Goal: Task Accomplishment & Management: Manage account settings

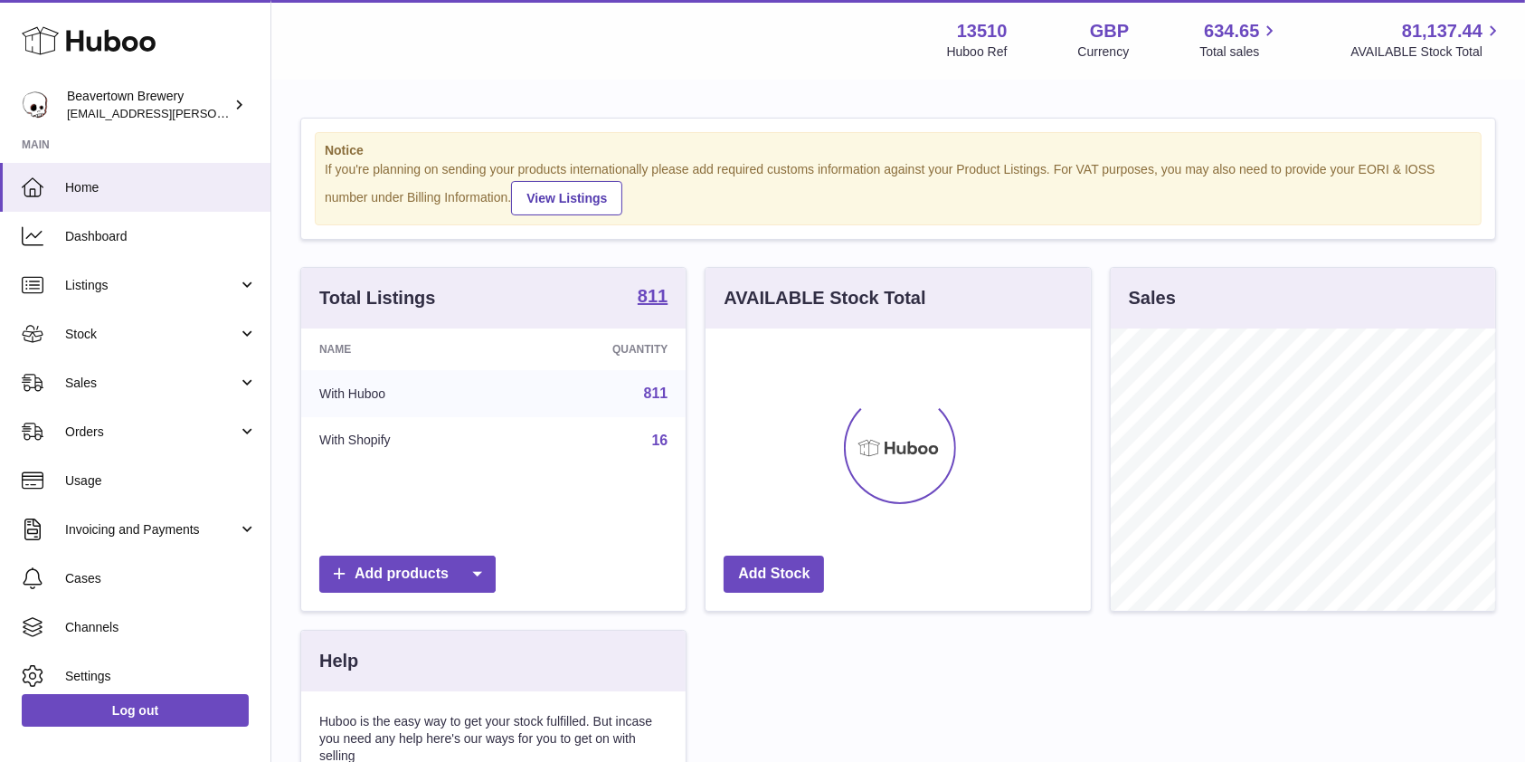
scroll to position [282, 384]
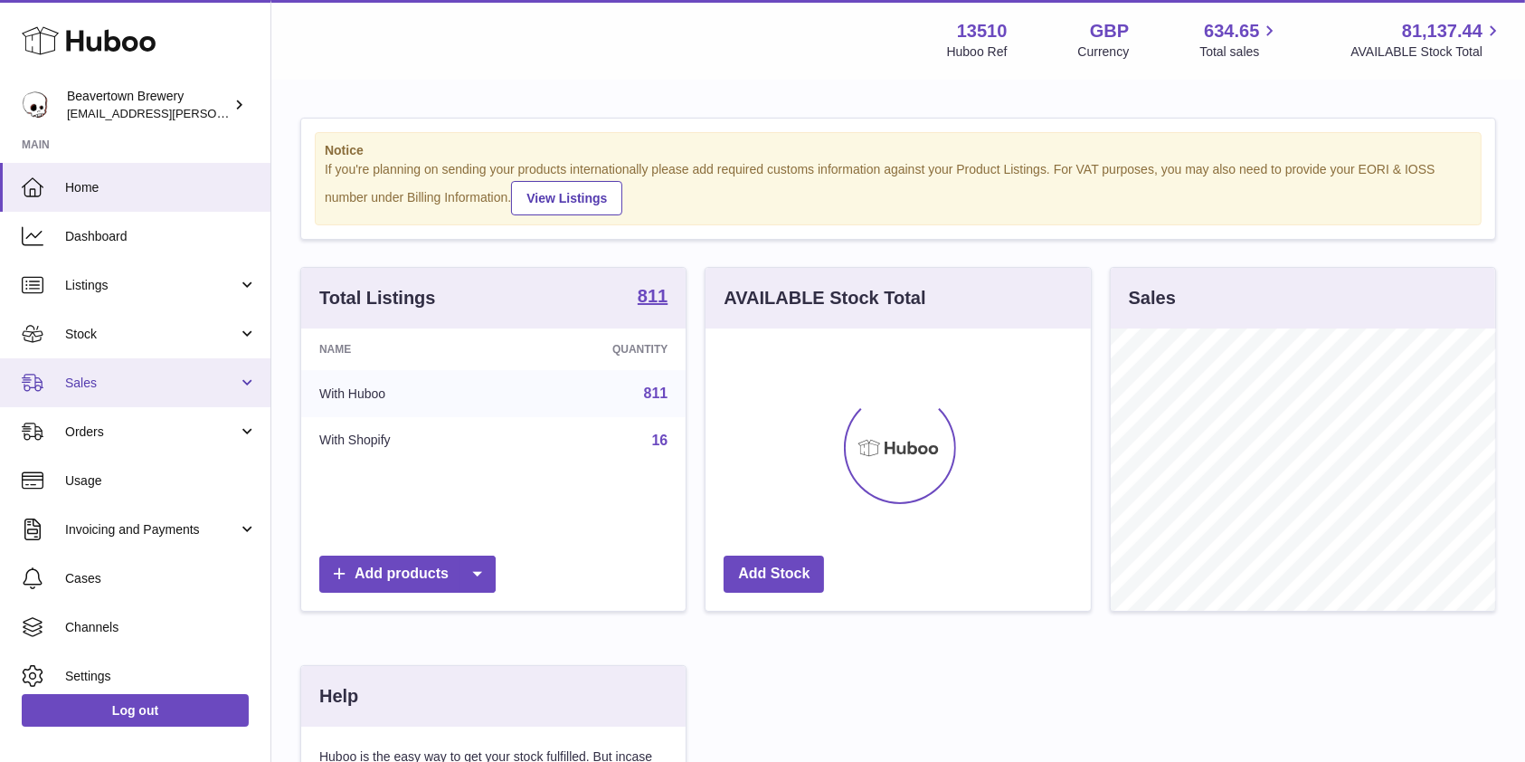
click at [60, 402] on link "Sales" at bounding box center [135, 382] width 270 height 49
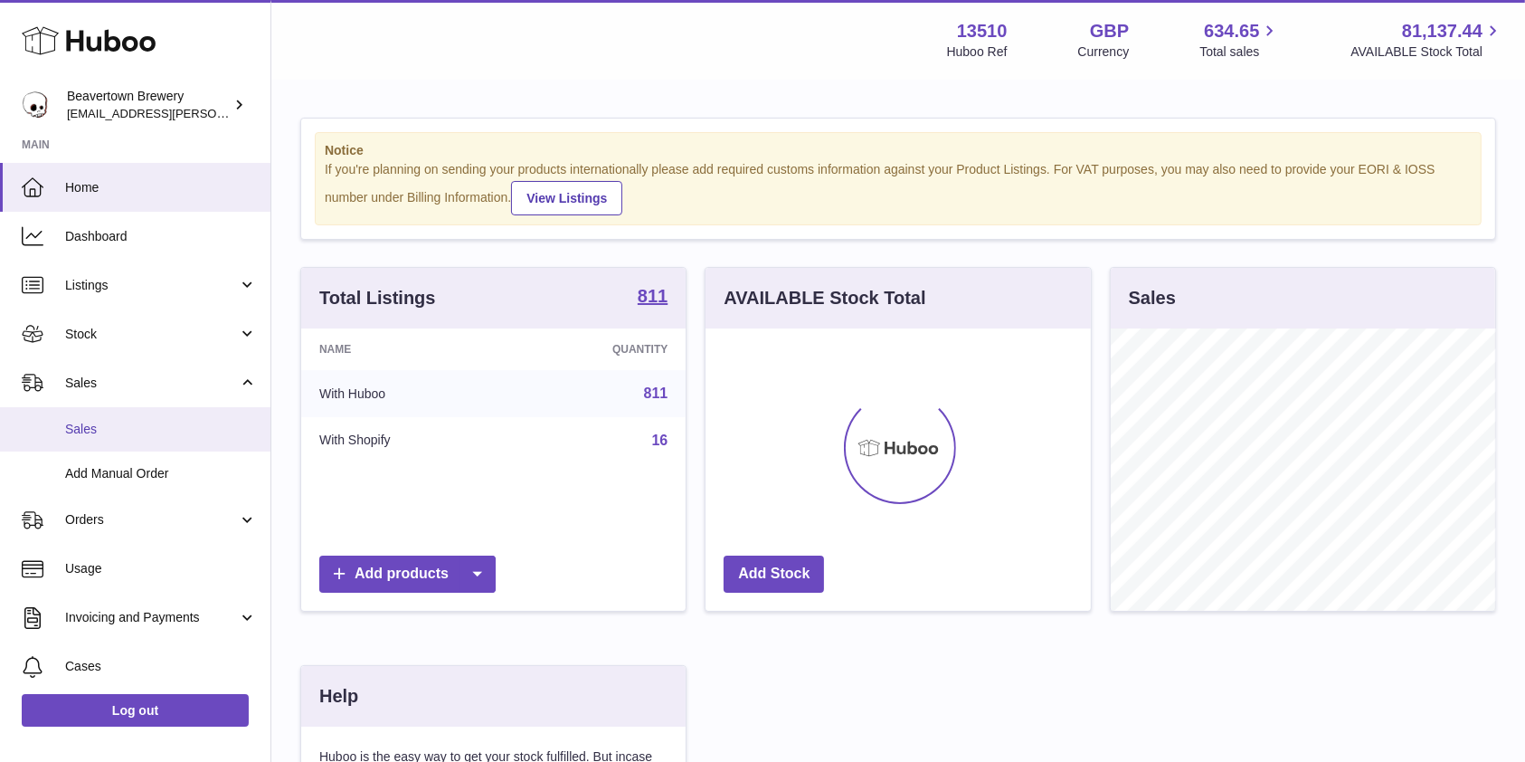
click at [79, 441] on link "Sales" at bounding box center [135, 429] width 270 height 44
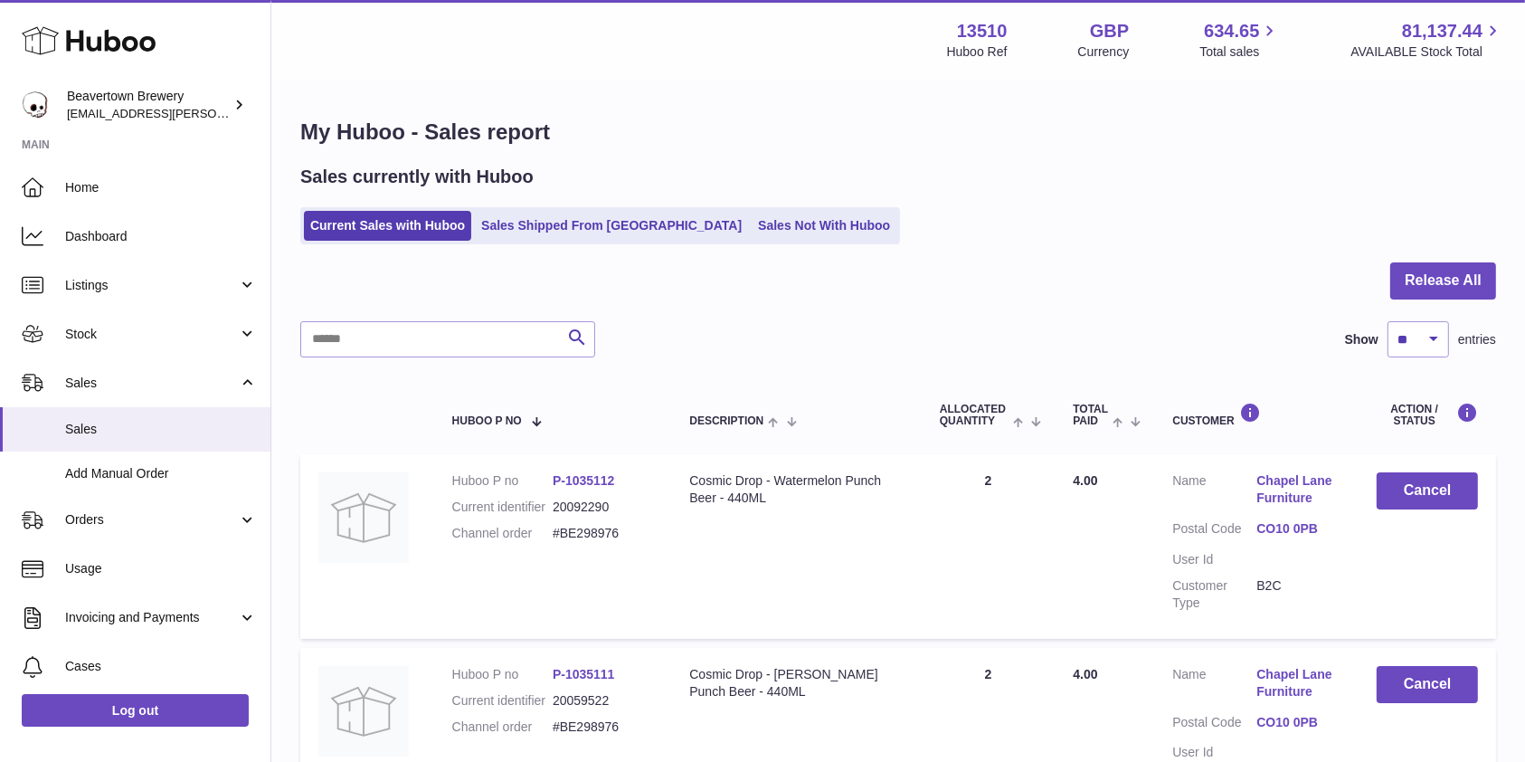
click at [707, 242] on ul "Current Sales with Huboo Sales Shipped From Huboo Sales Not With Huboo" at bounding box center [600, 225] width 600 height 37
click at [752, 232] on link "Sales Not With Huboo" at bounding box center [824, 226] width 145 height 30
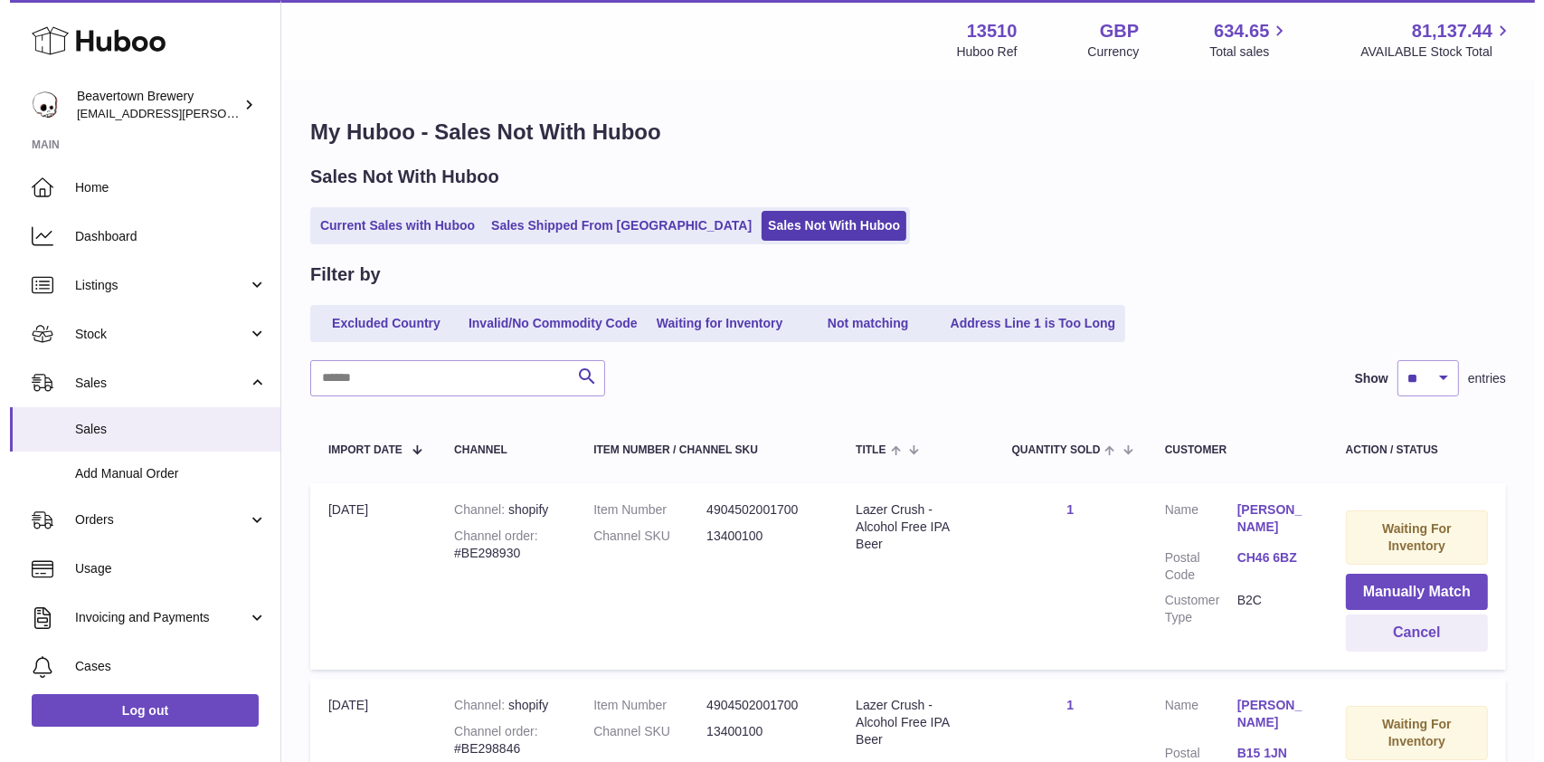
scroll to position [253, 0]
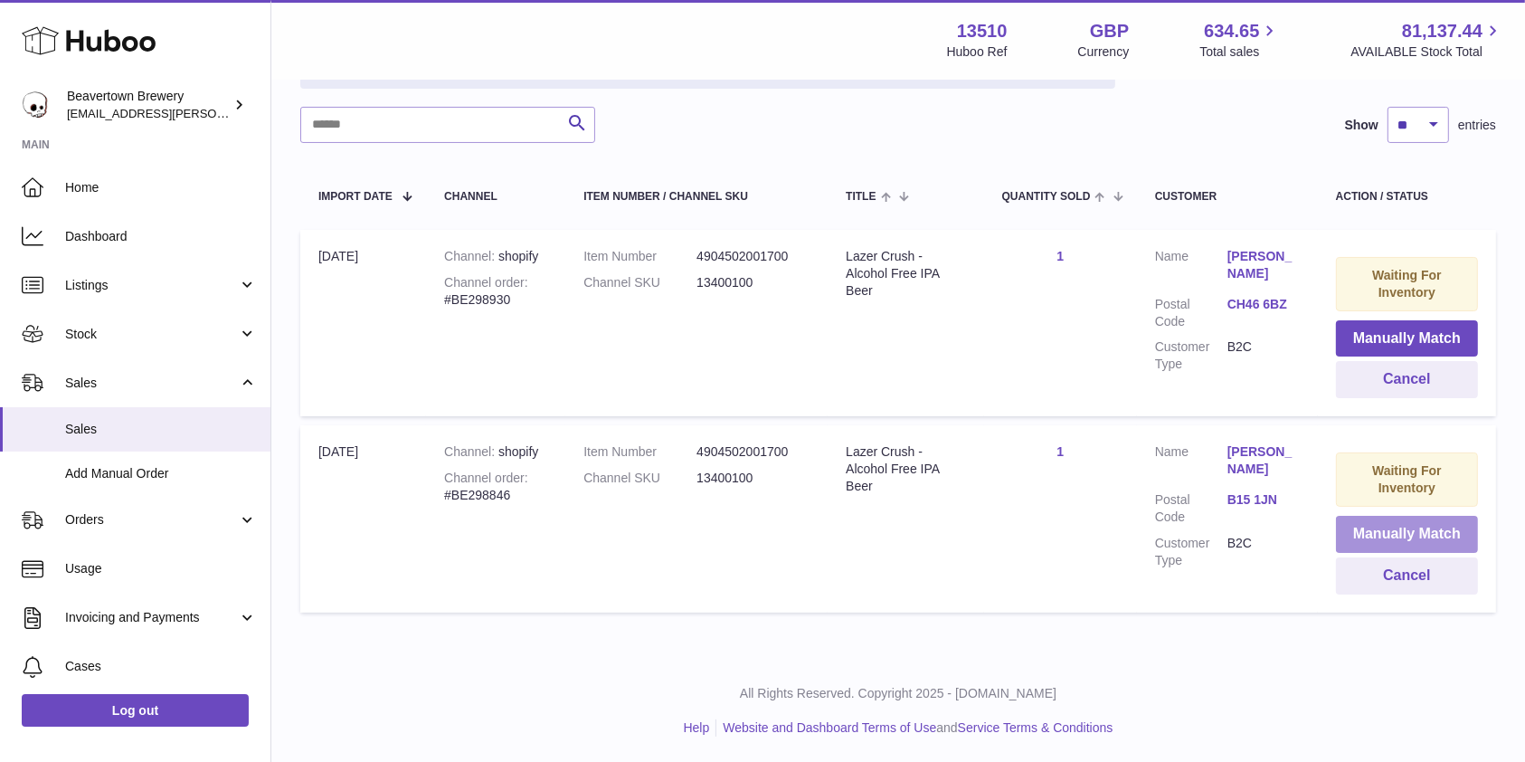
click at [1394, 532] on button "Manually Match" at bounding box center [1407, 534] width 142 height 37
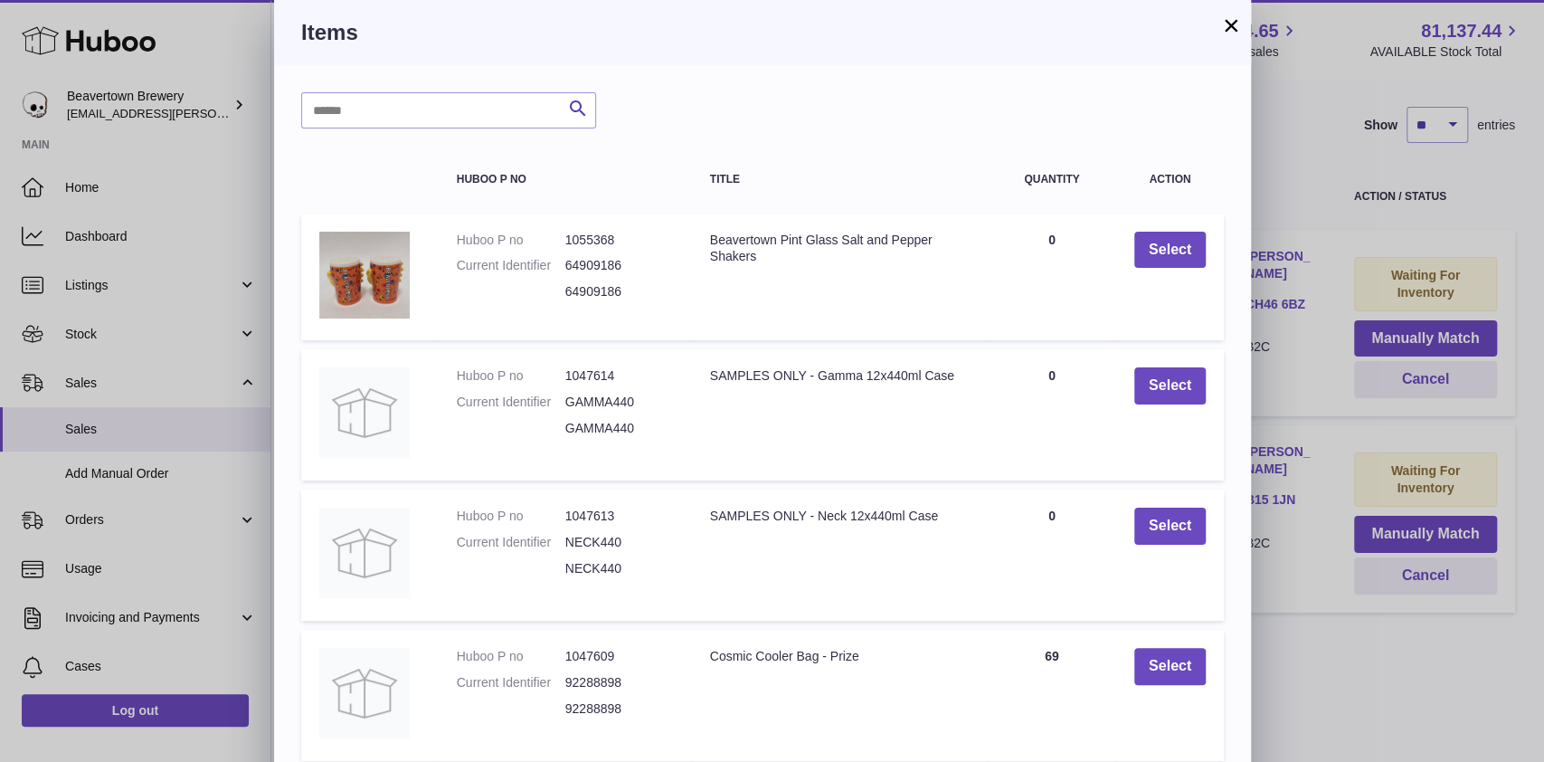
click at [388, 82] on div "Search Huboo P no Title Quantity Action Huboo P no 1055368 Current Identifier 6…" at bounding box center [762, 544] width 977 height 959
click at [375, 106] on input "text" at bounding box center [448, 110] width 295 height 36
type input "*****"
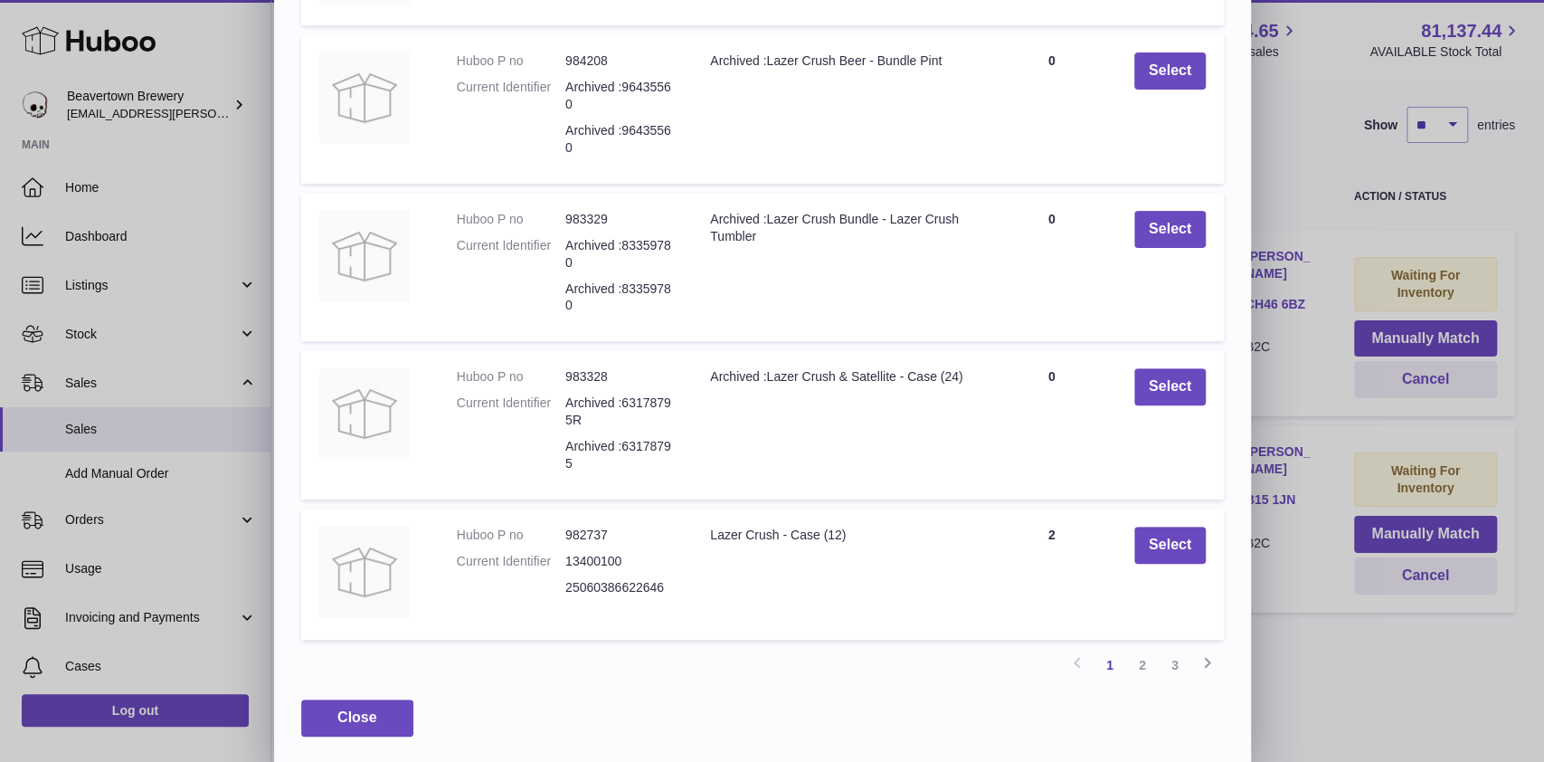
scroll to position [333, 0]
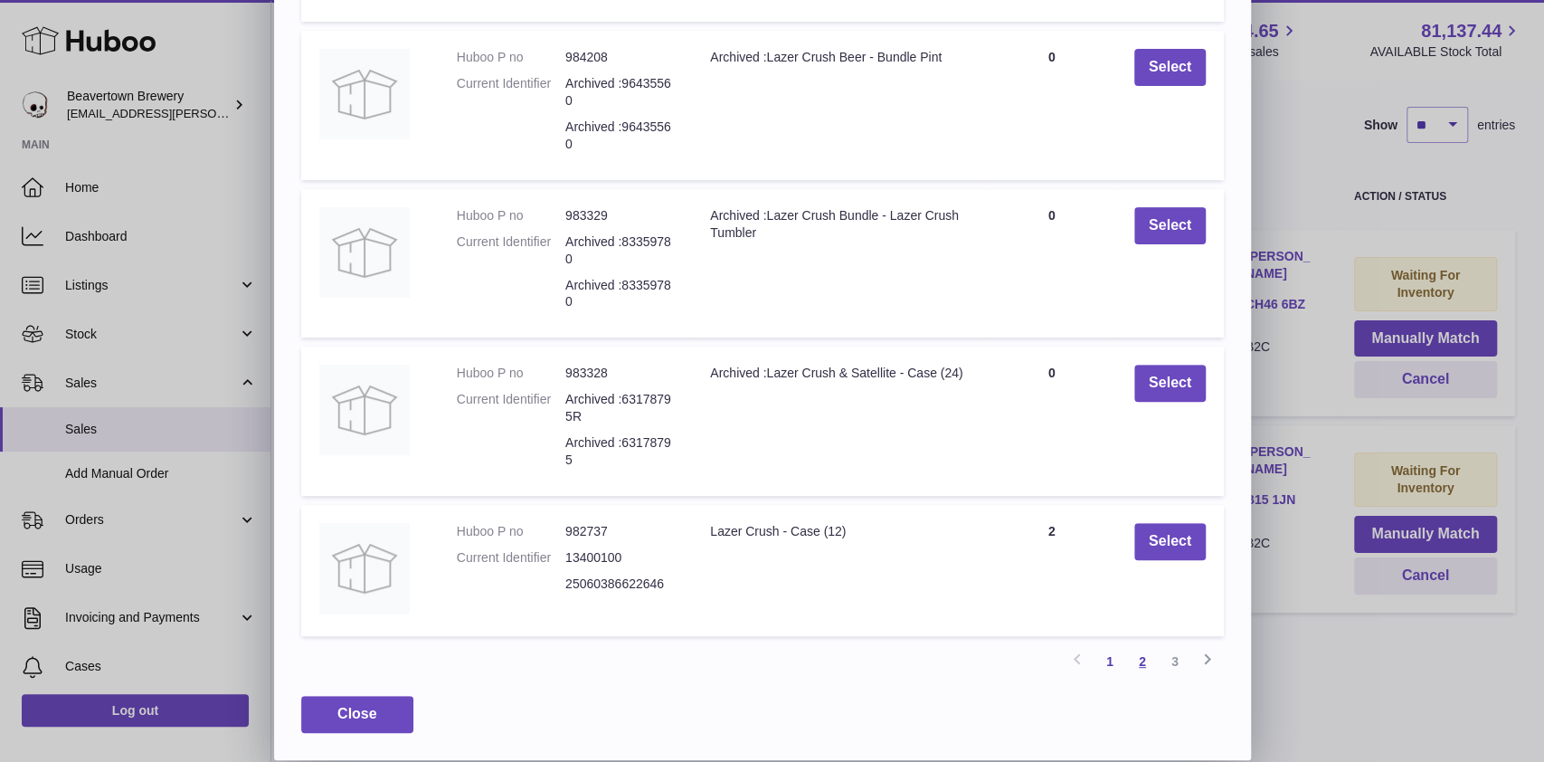
click at [1140, 669] on link "2" at bounding box center [1142, 661] width 33 height 33
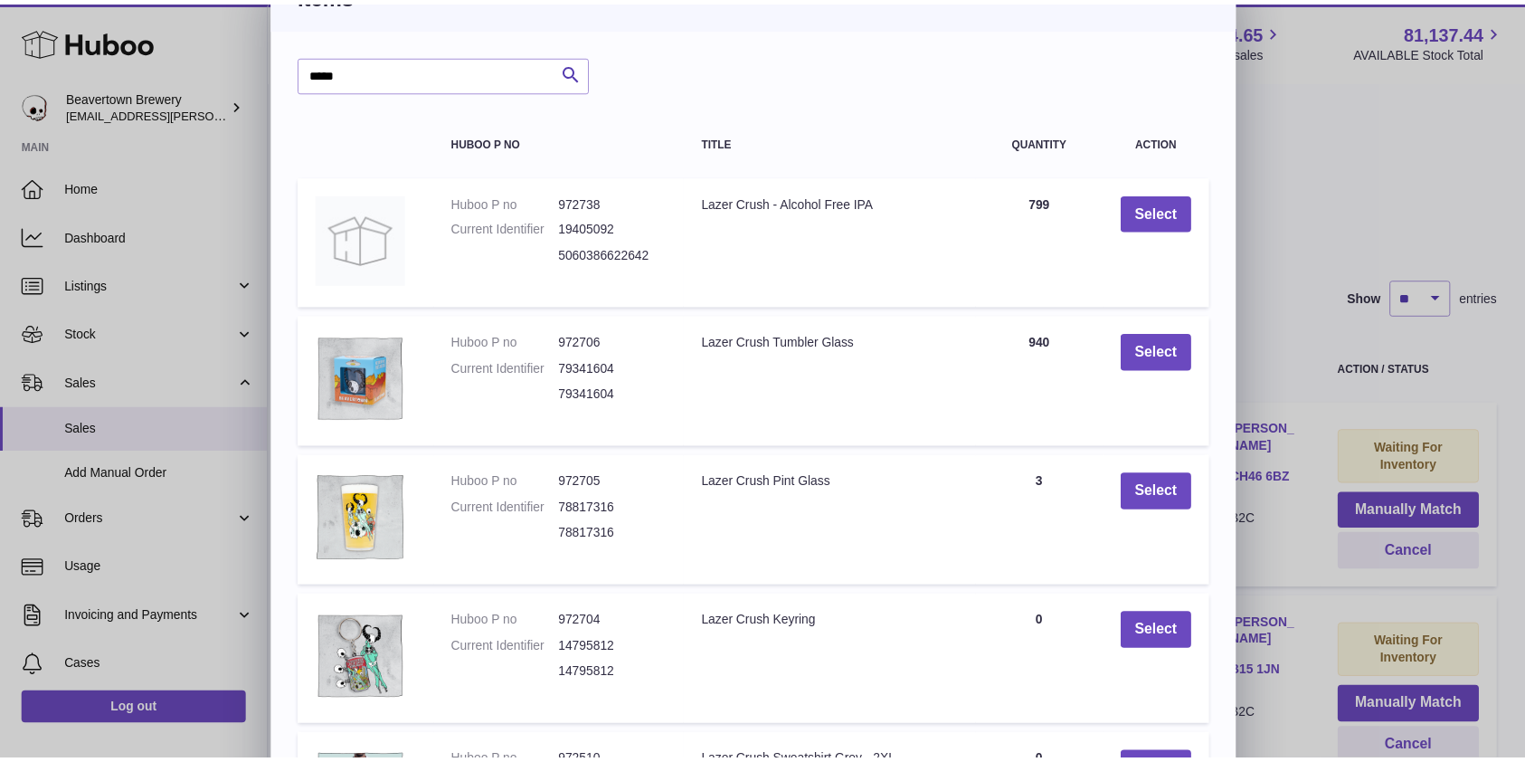
scroll to position [43, 0]
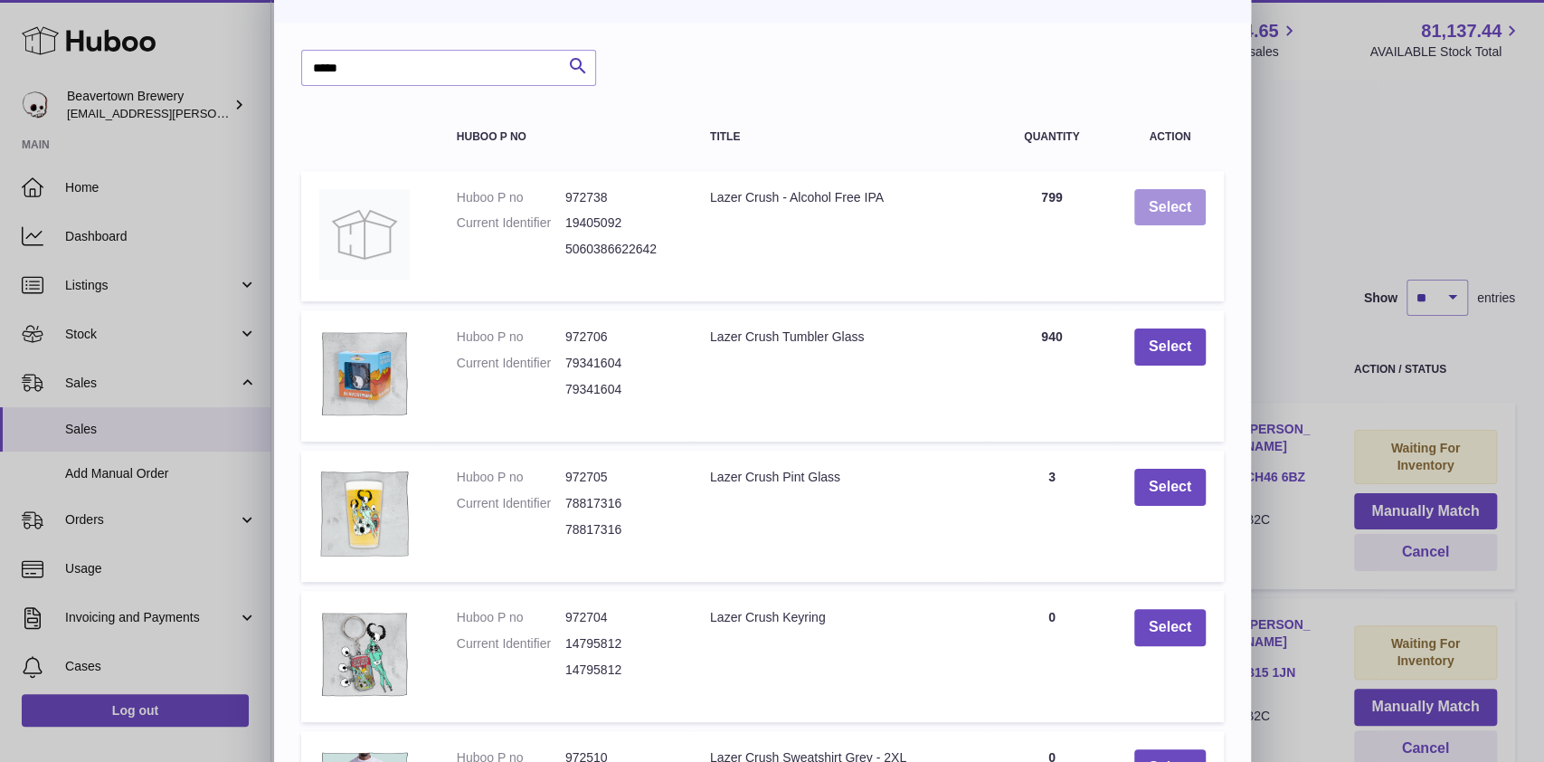
click at [1173, 204] on button "Select" at bounding box center [1169, 207] width 71 height 37
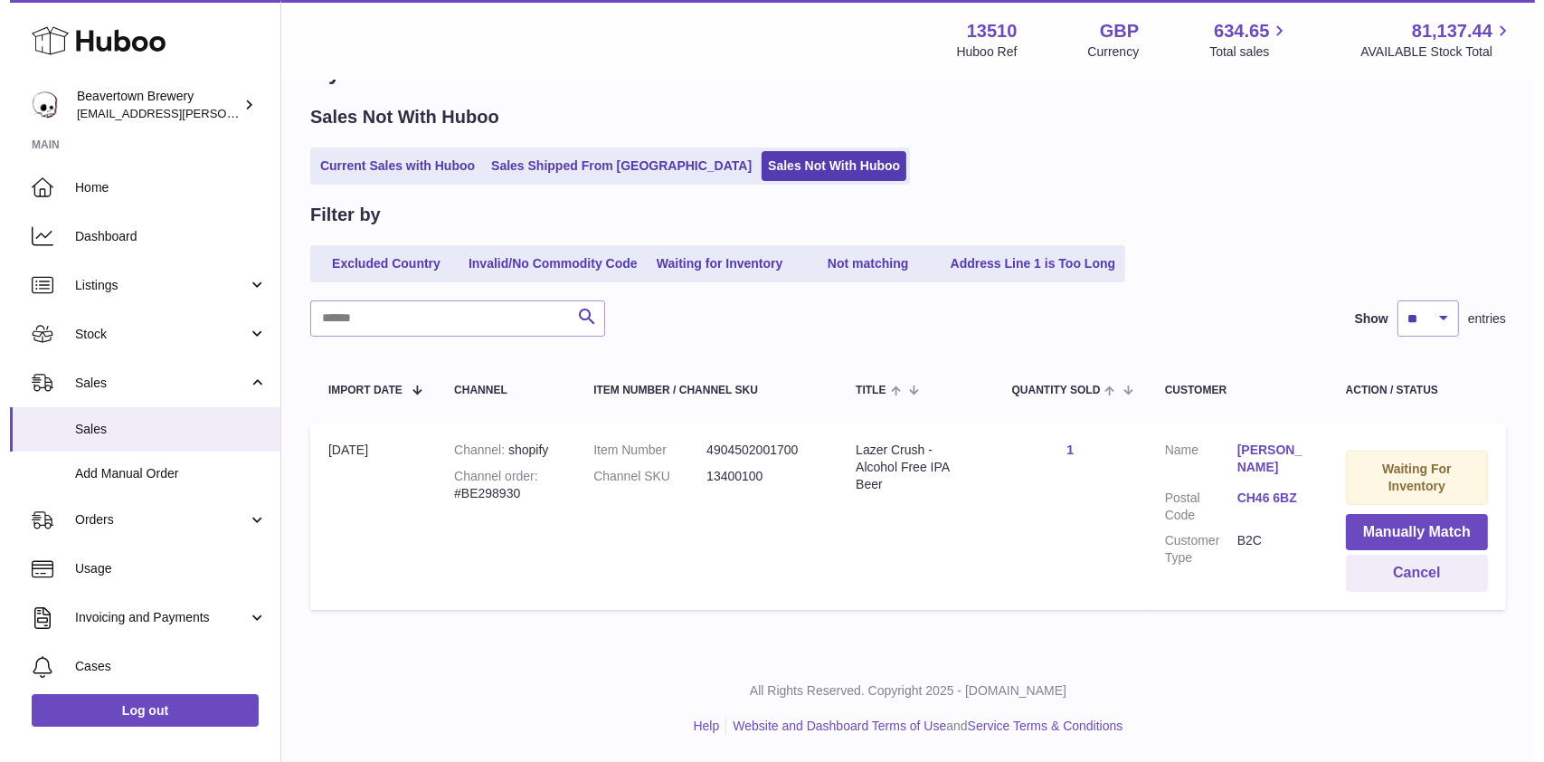
scroll to position [58, 0]
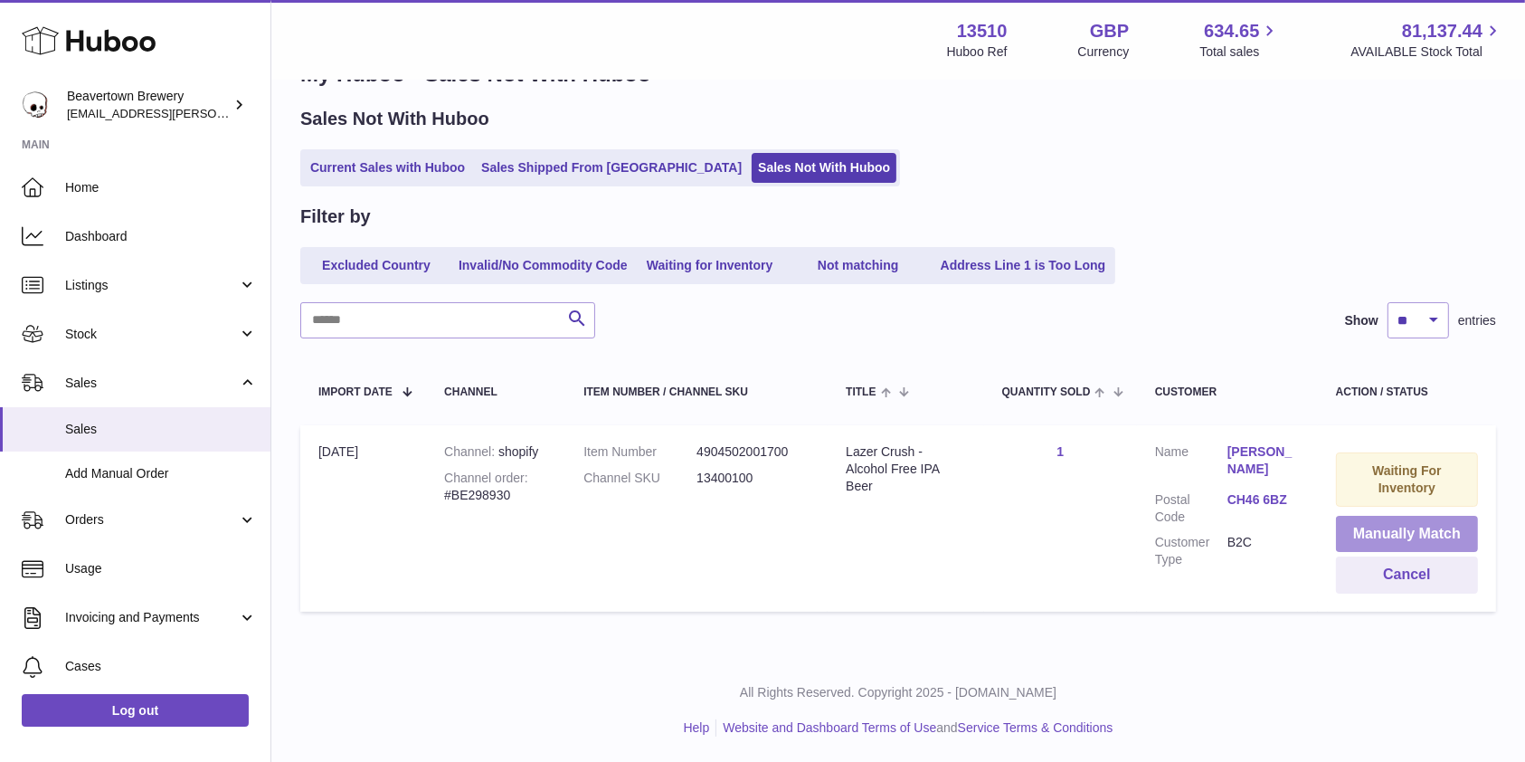
click at [1419, 529] on button "Manually Match" at bounding box center [1407, 534] width 142 height 37
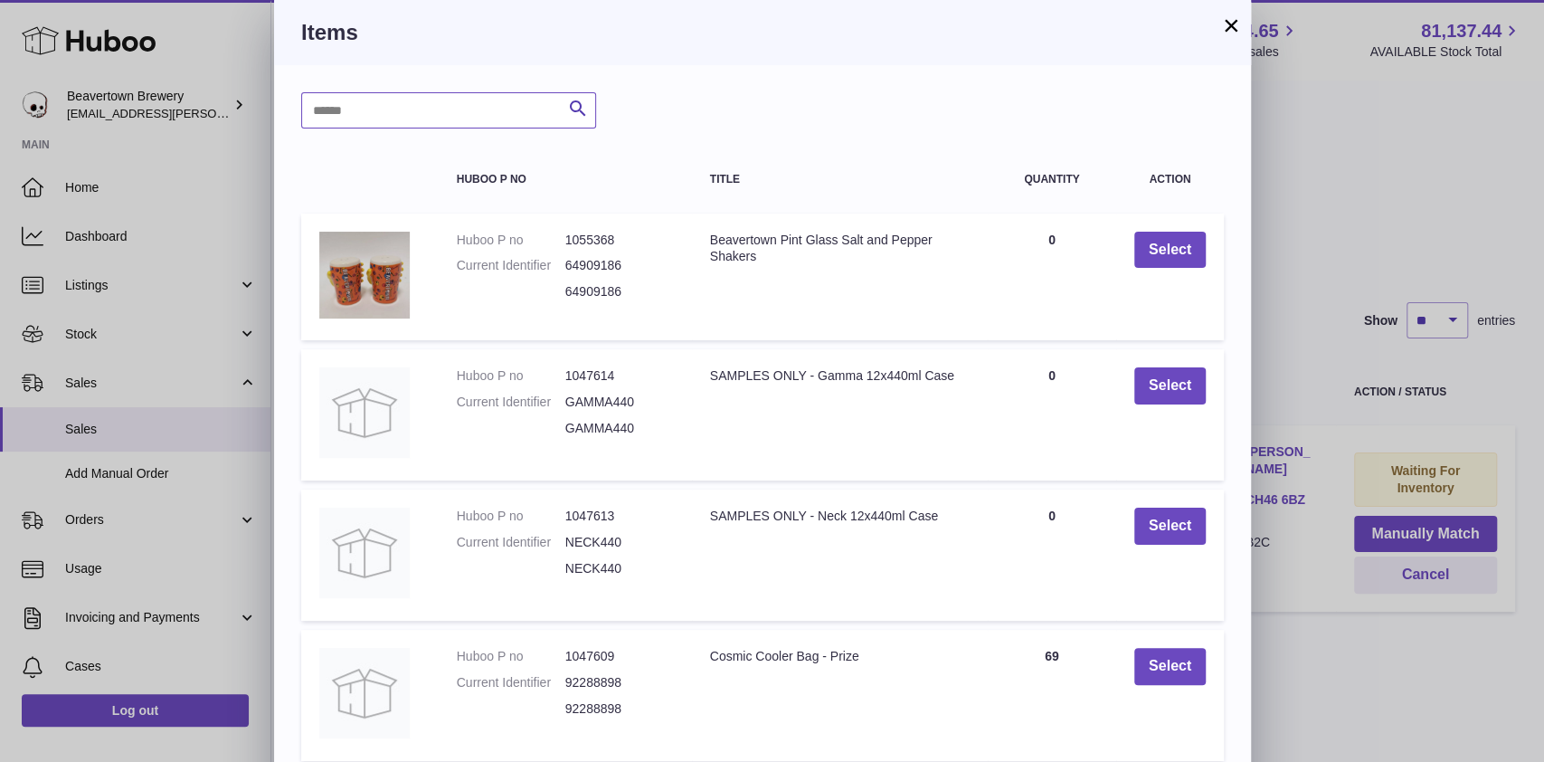
click at [404, 115] on input "text" at bounding box center [448, 110] width 295 height 36
type input "*****"
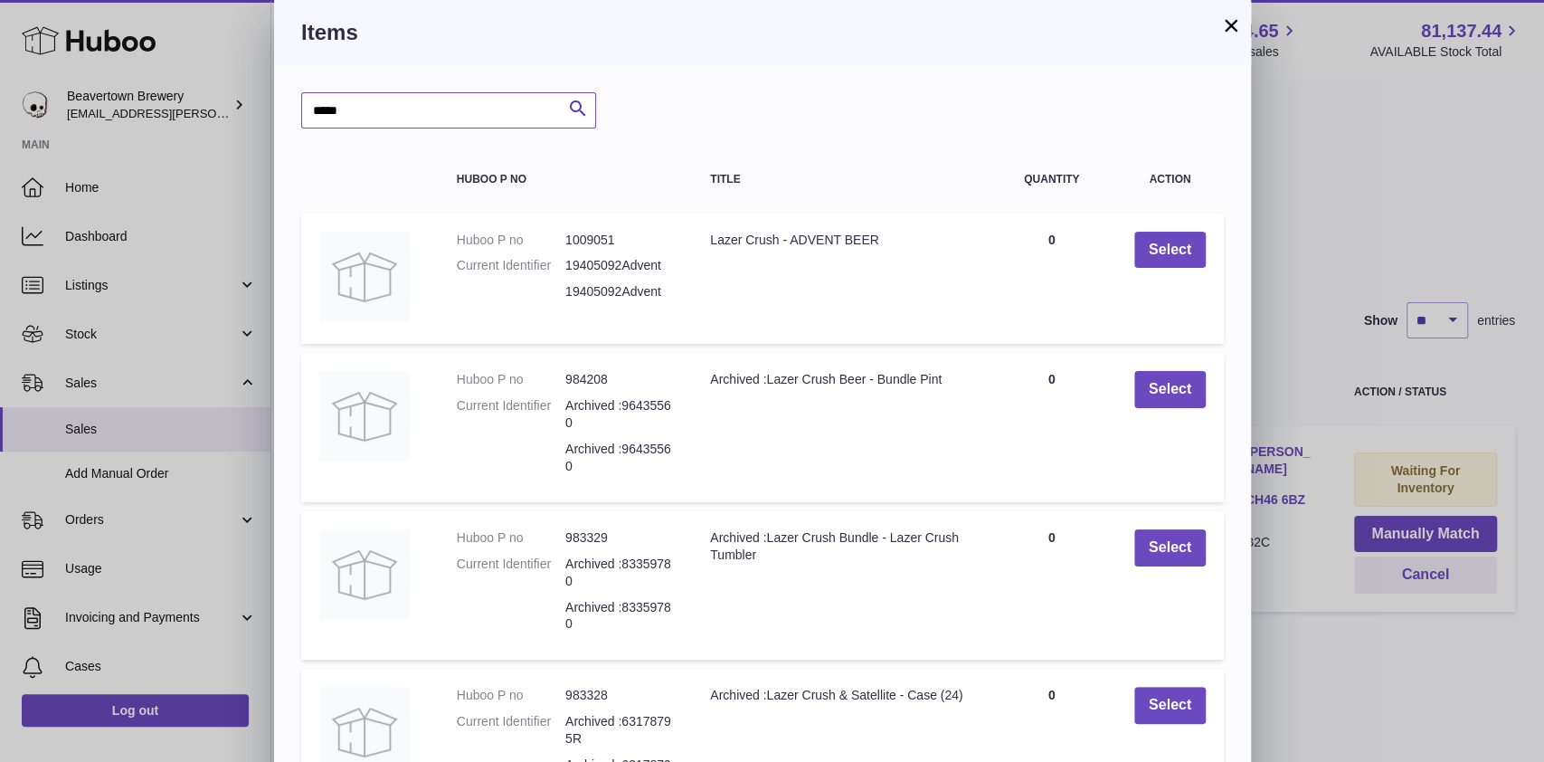
scroll to position [338, 0]
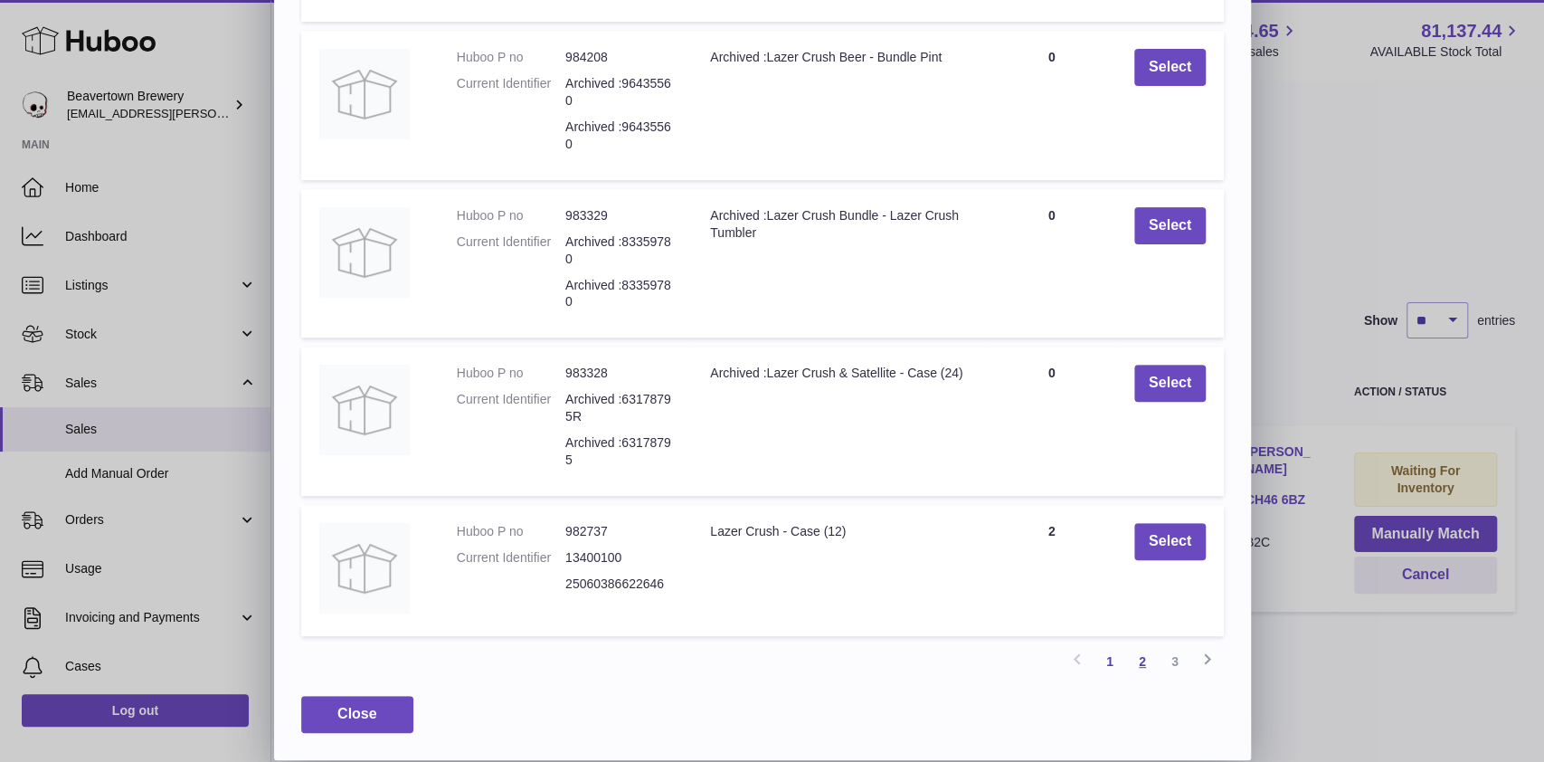
click at [1150, 662] on link "2" at bounding box center [1142, 661] width 33 height 33
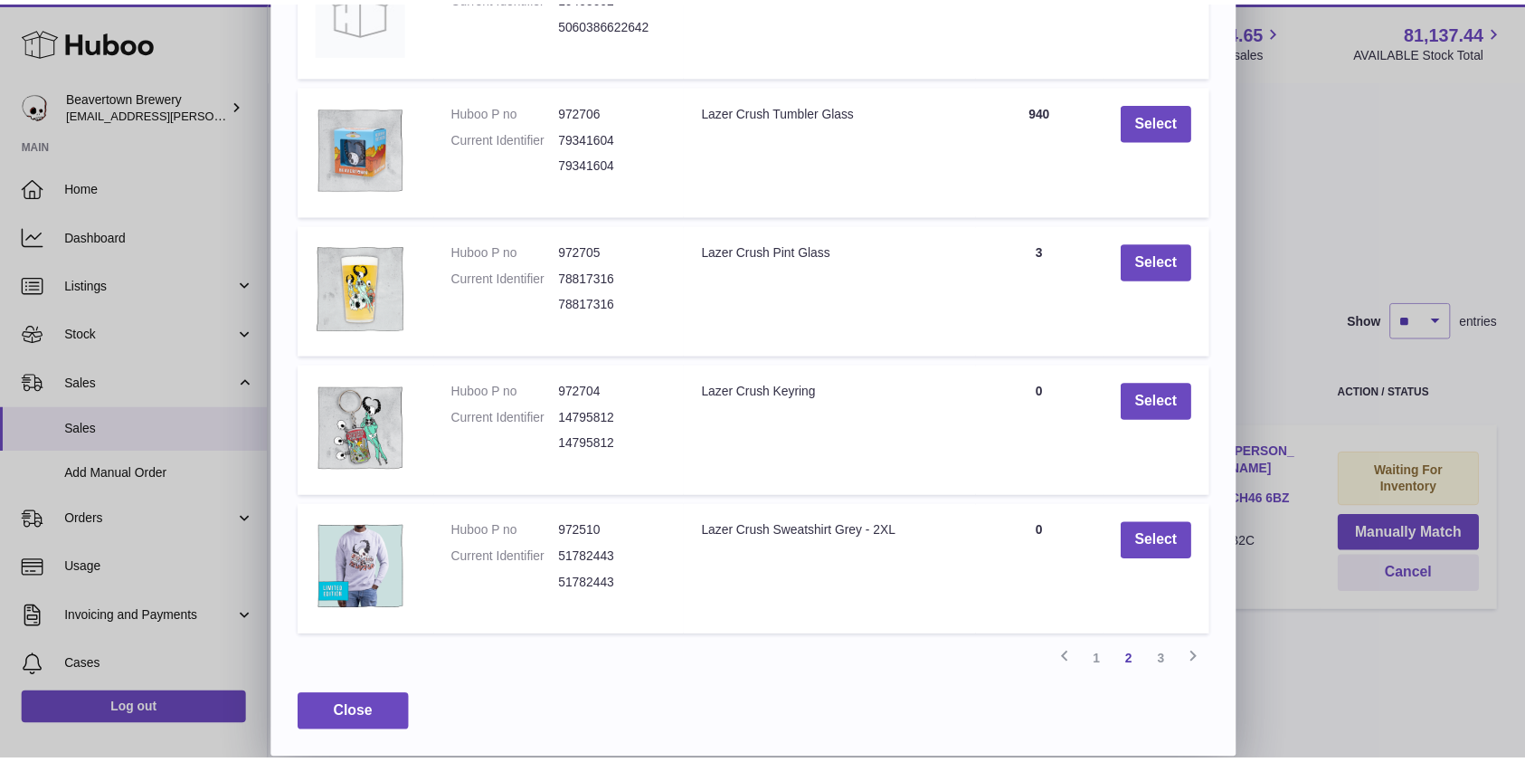
scroll to position [0, 0]
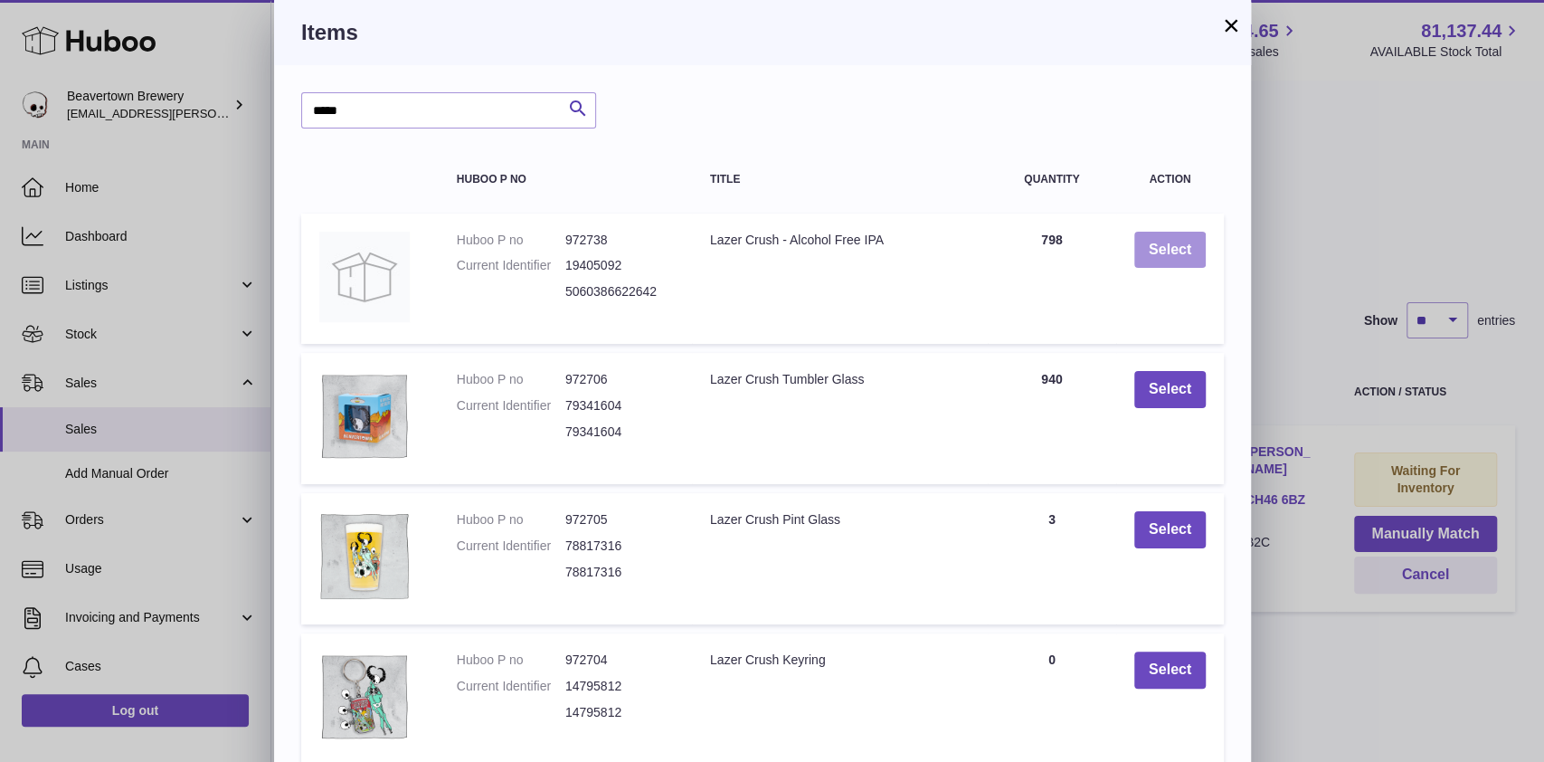
click at [1145, 246] on button "Select" at bounding box center [1169, 250] width 71 height 37
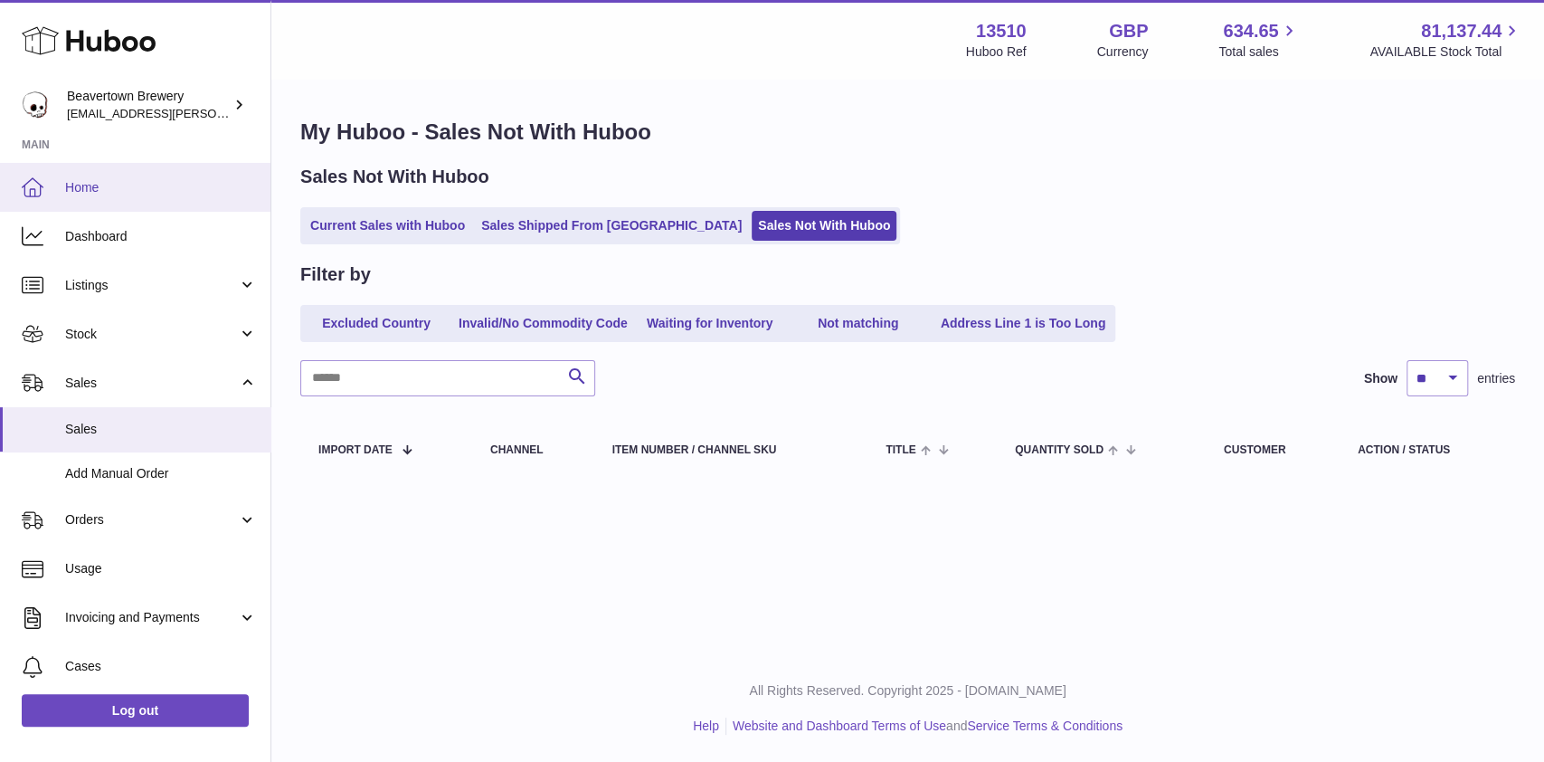
click at [166, 199] on link "Home" at bounding box center [135, 187] width 270 height 49
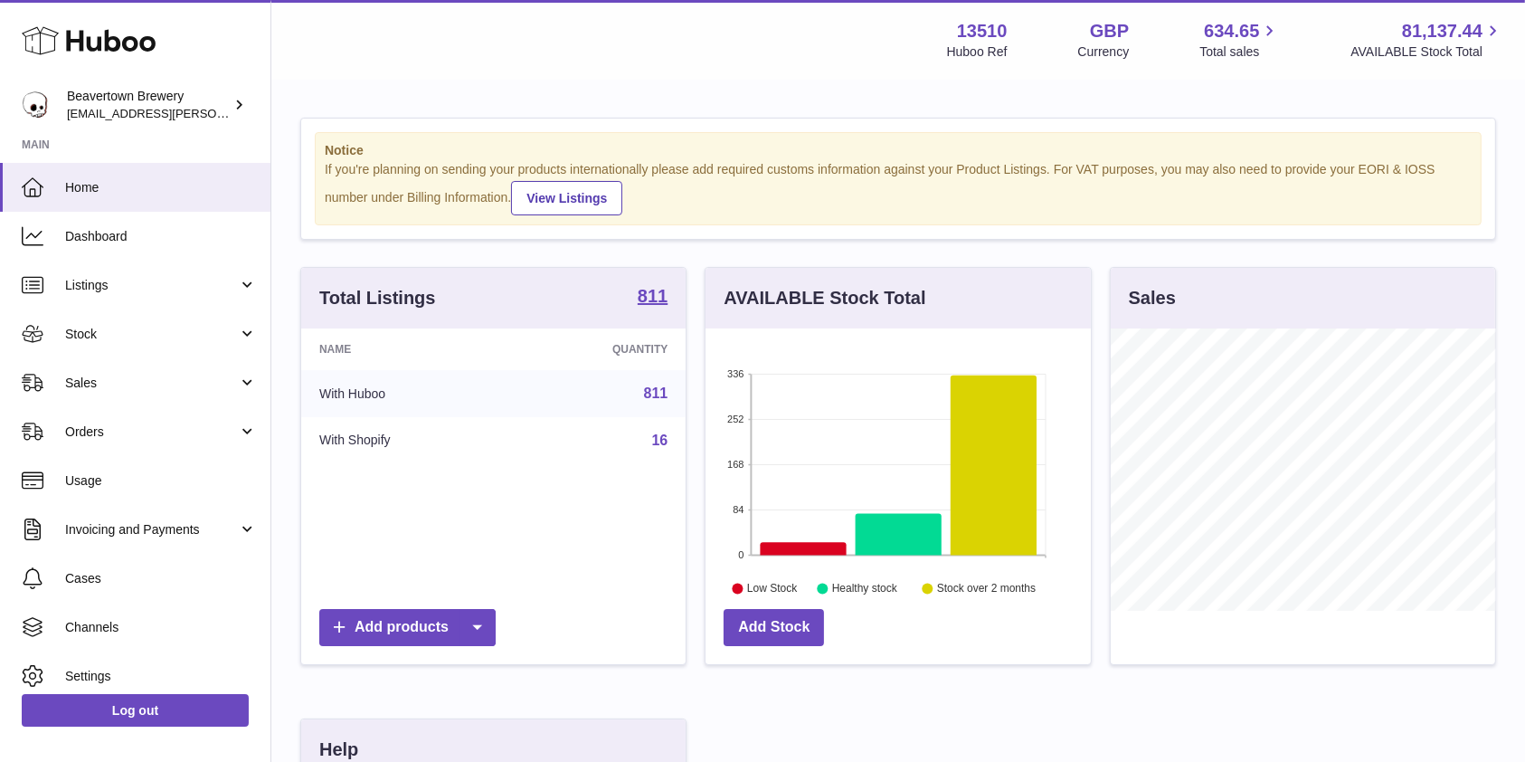
scroll to position [282, 384]
click at [166, 343] on link "Stock" at bounding box center [135, 333] width 270 height 49
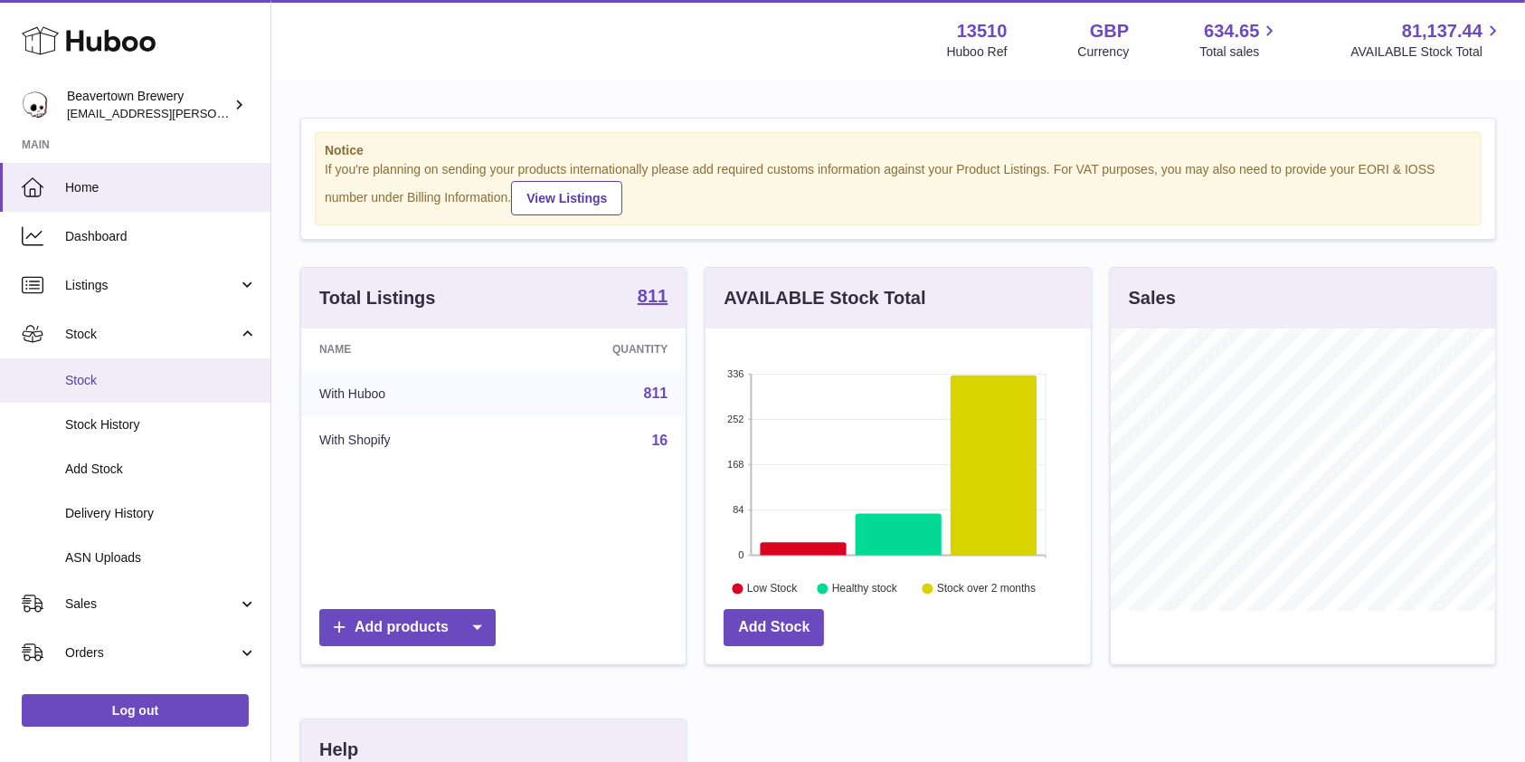
click at [128, 389] on link "Stock" at bounding box center [135, 380] width 270 height 44
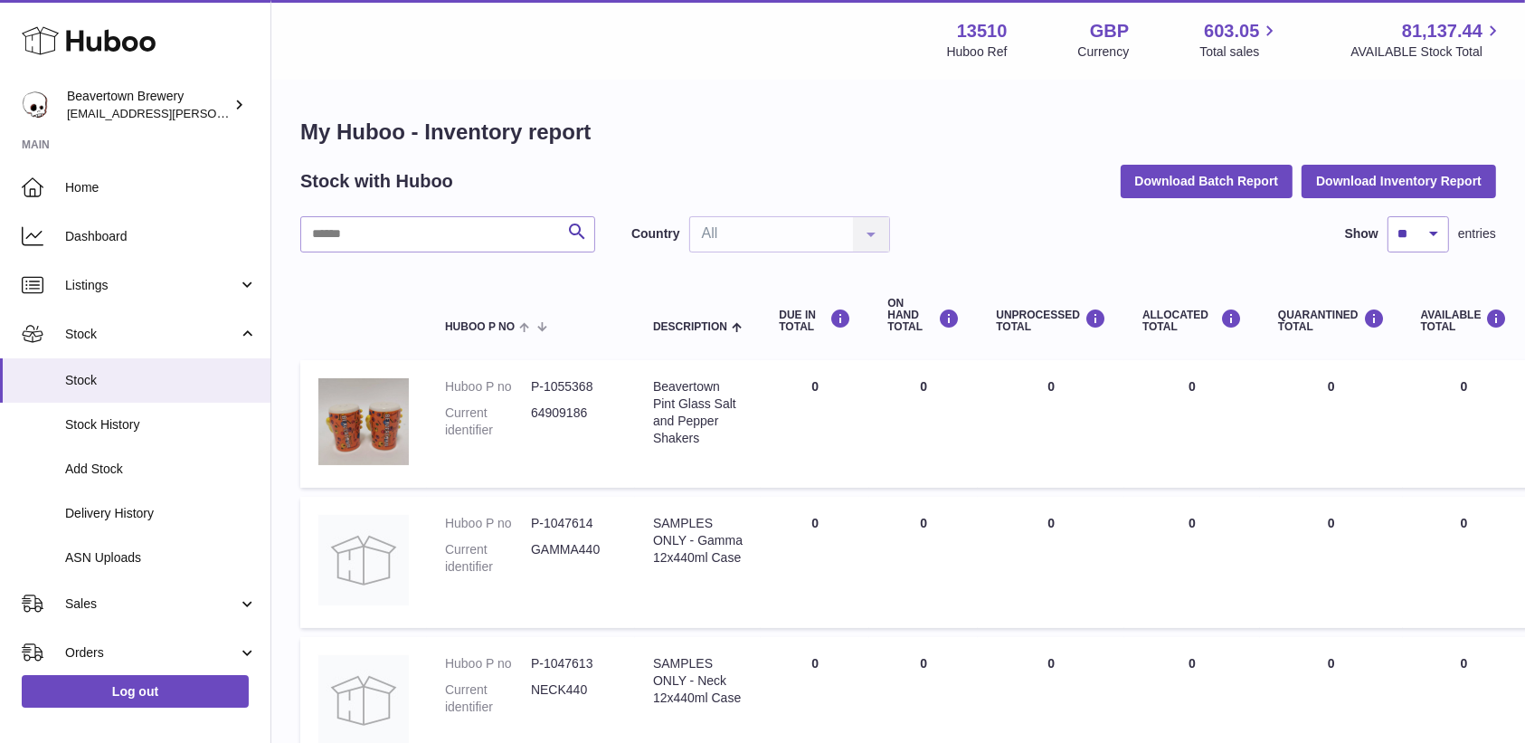
click at [373, 217] on input "text" at bounding box center [447, 234] width 295 height 36
type input "****"
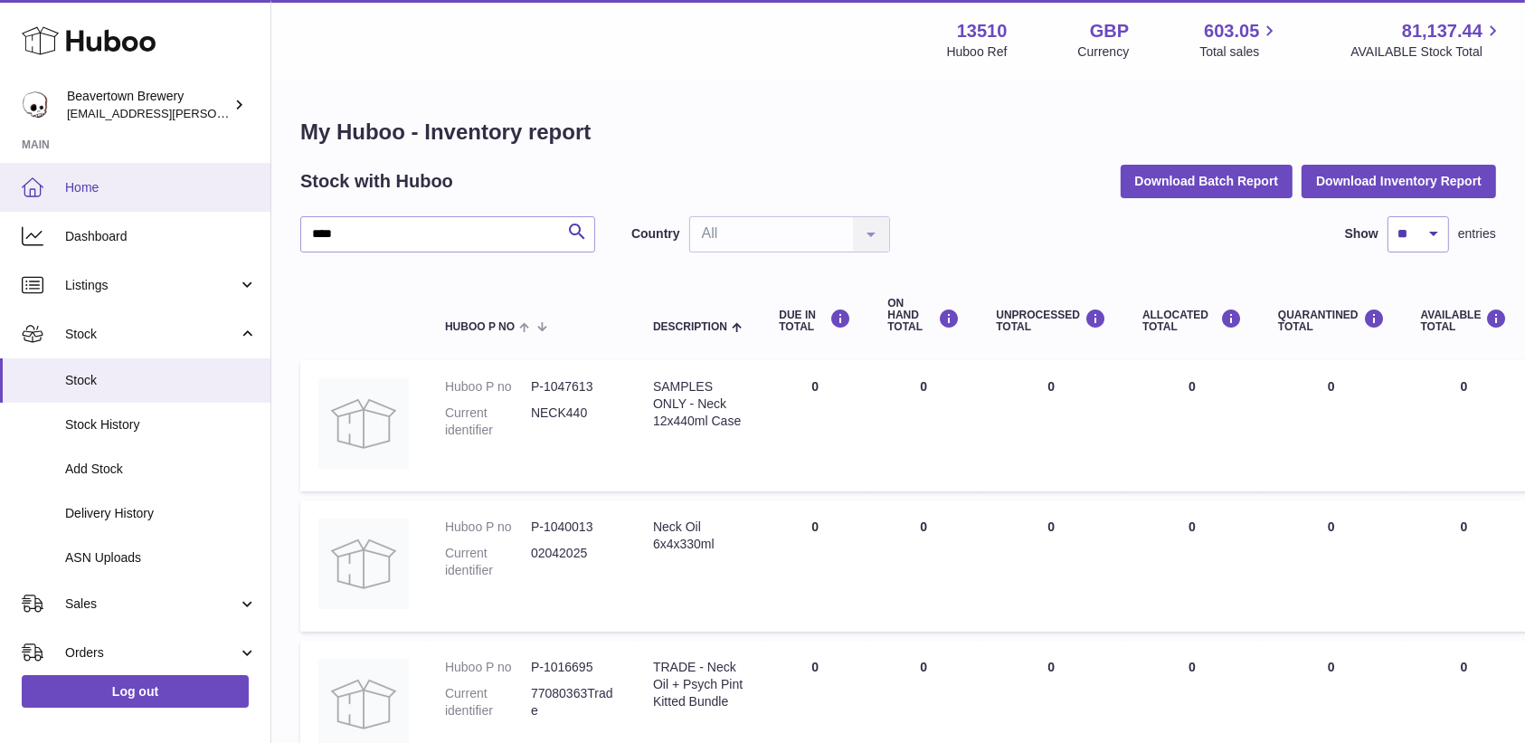
click at [94, 192] on span "Home" at bounding box center [161, 187] width 192 height 17
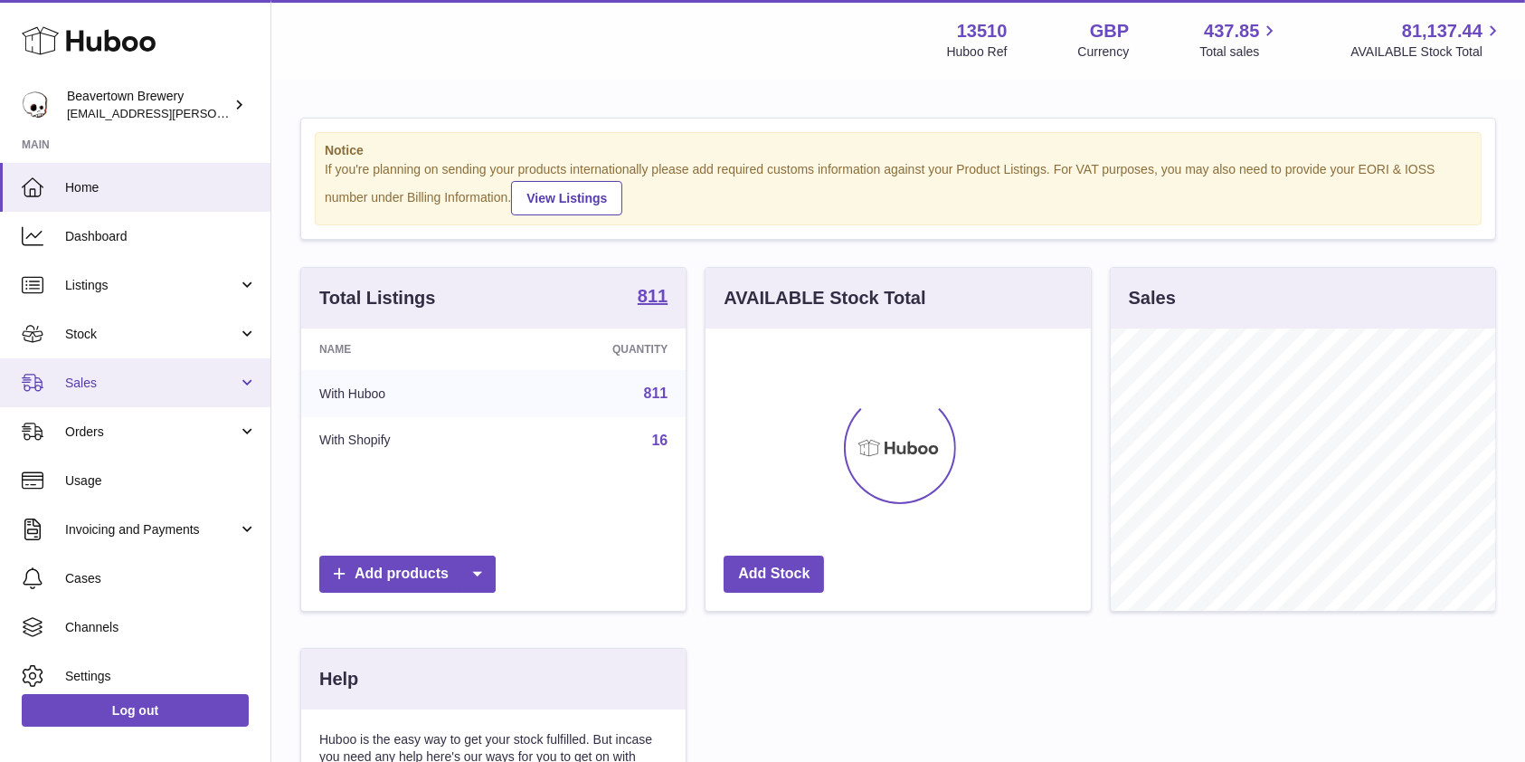
scroll to position [282, 384]
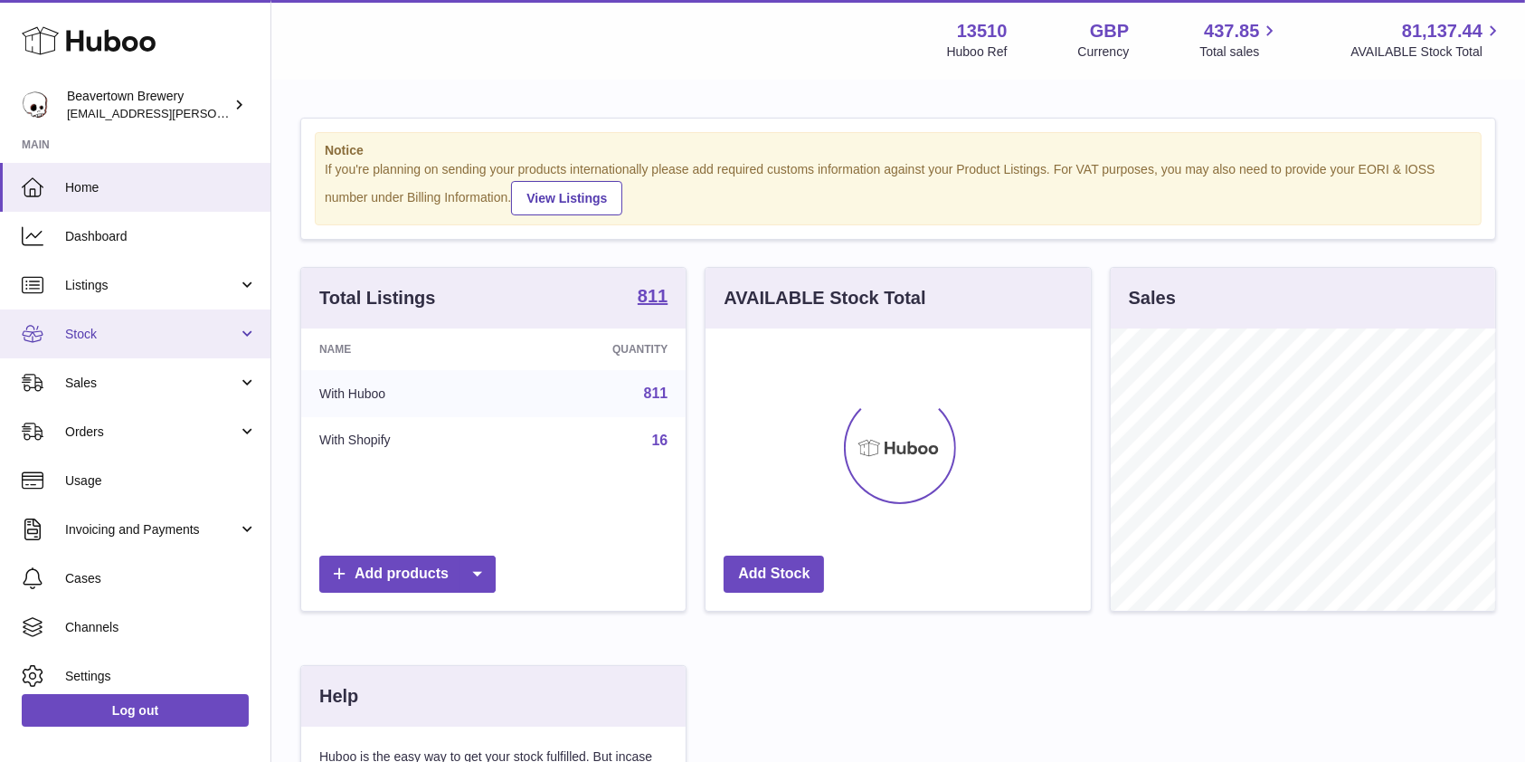
click at [140, 343] on link "Stock" at bounding box center [135, 333] width 270 height 49
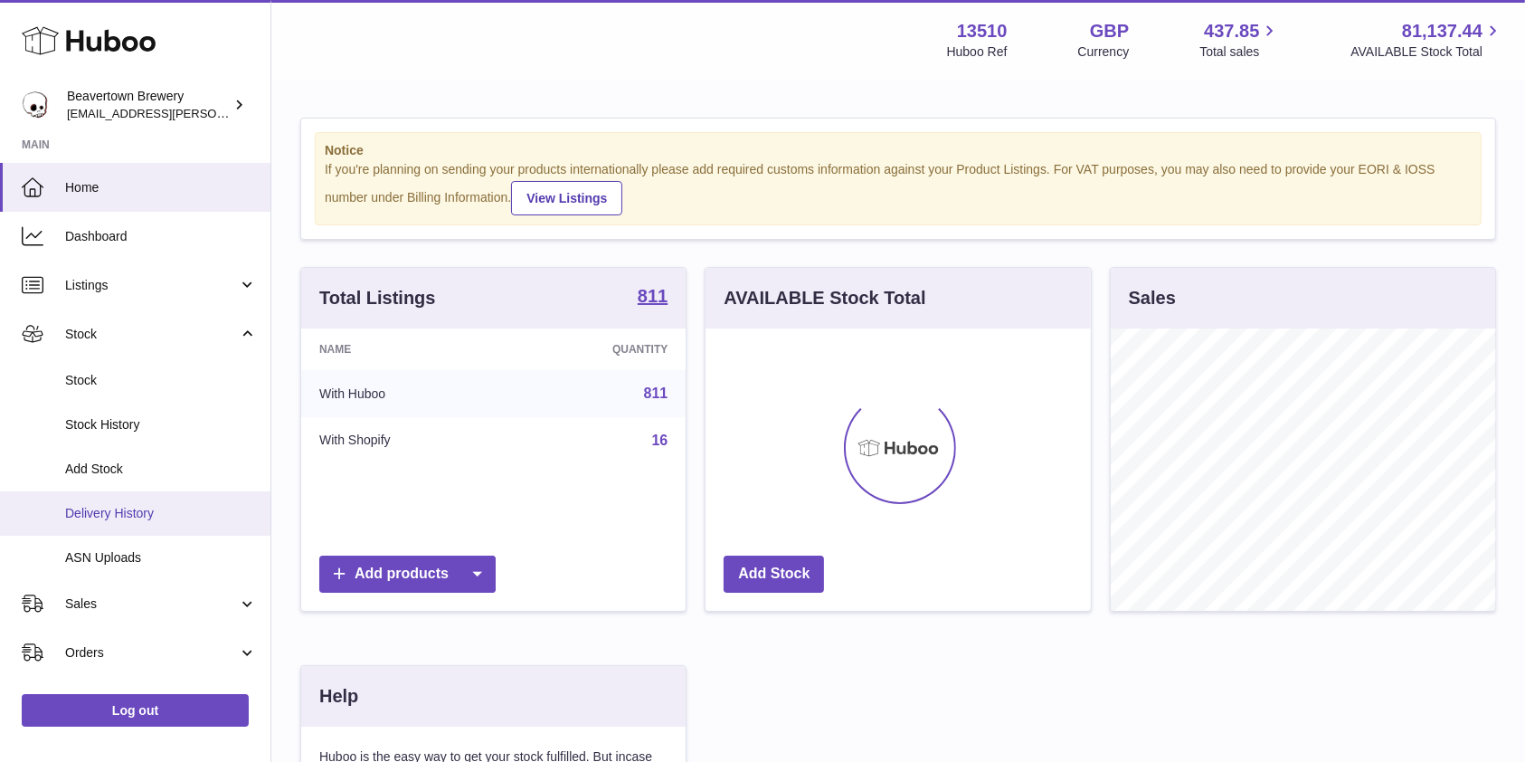
click at [147, 513] on span "Delivery History" at bounding box center [161, 513] width 192 height 17
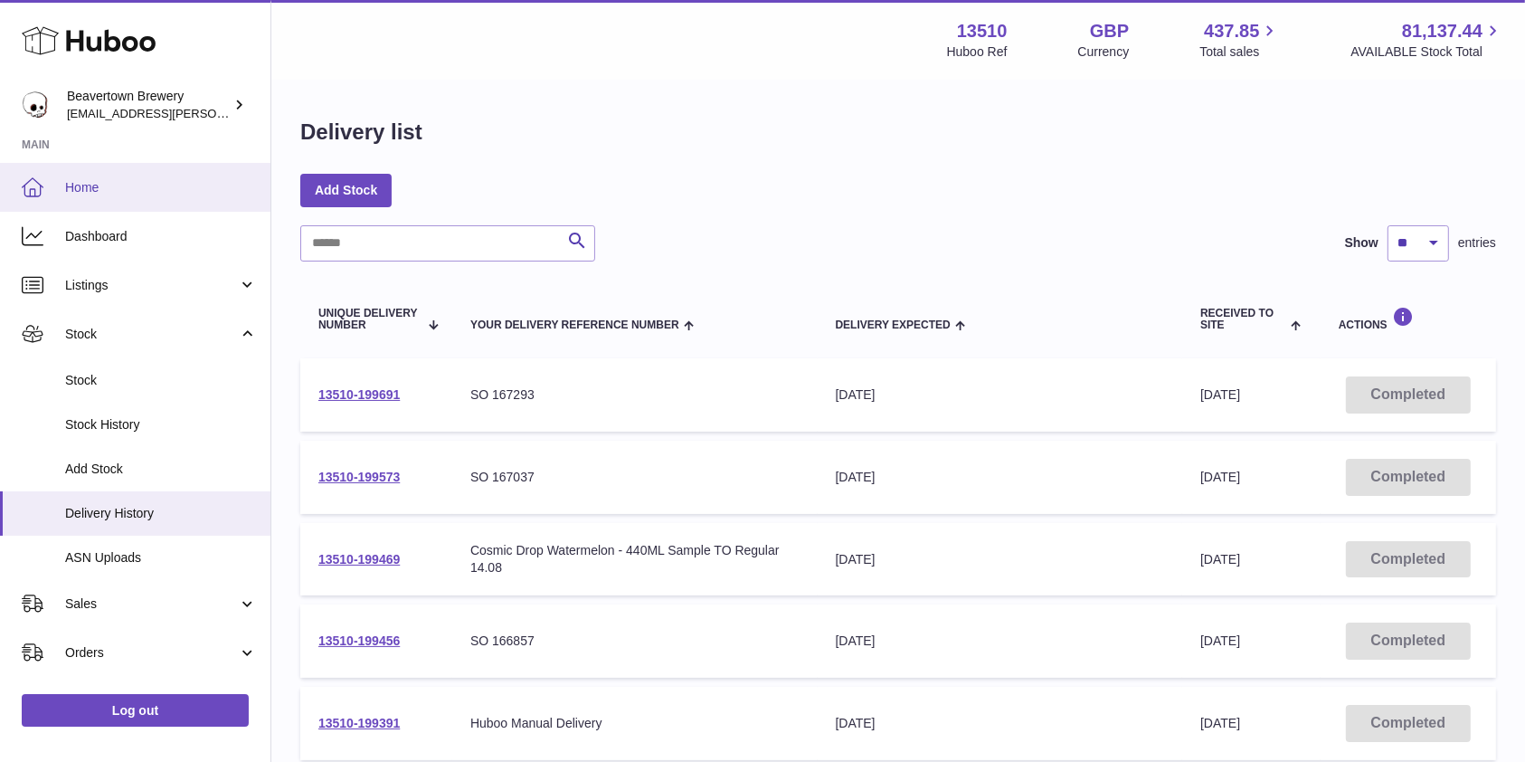
click at [130, 185] on span "Home" at bounding box center [161, 187] width 192 height 17
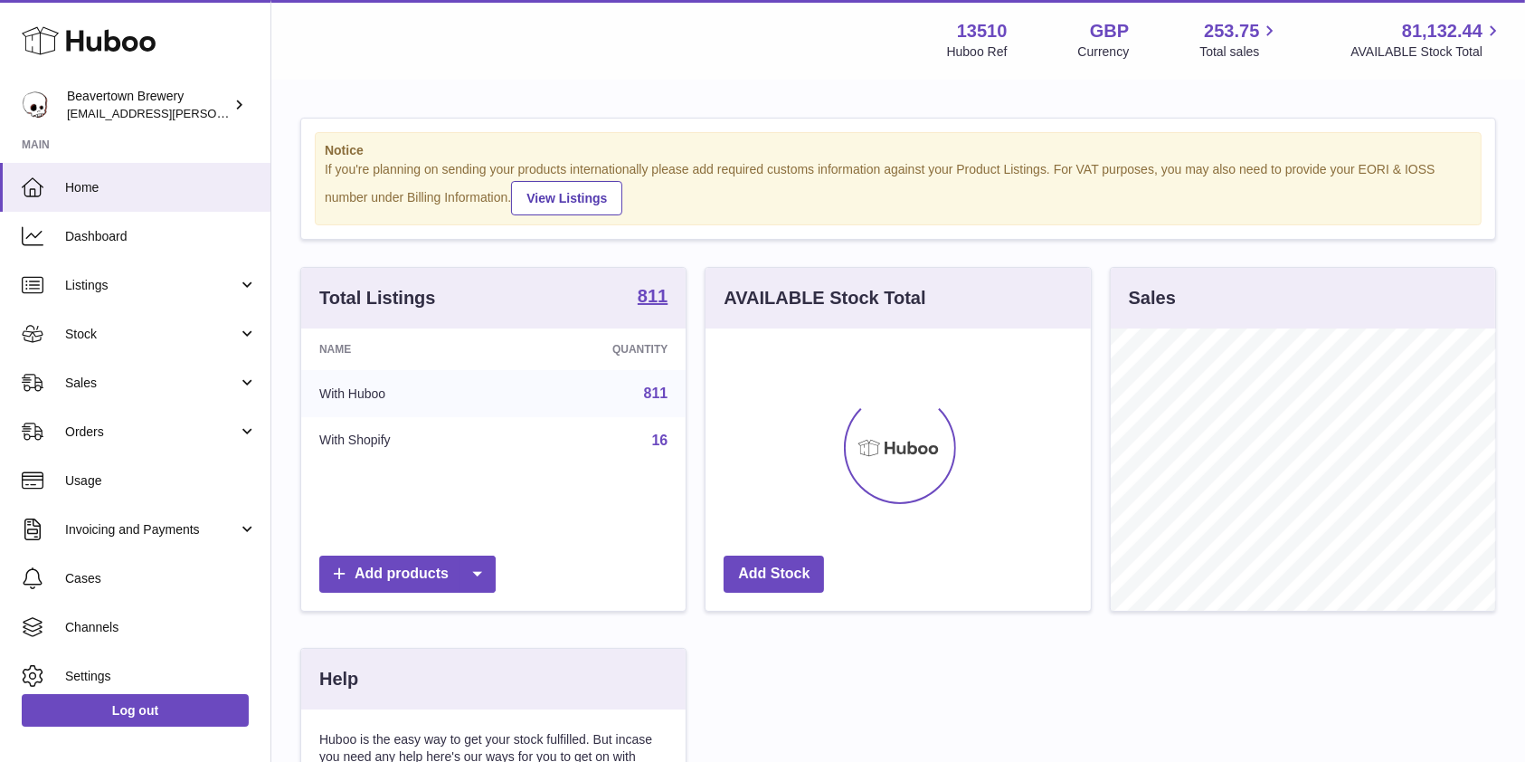
scroll to position [282, 384]
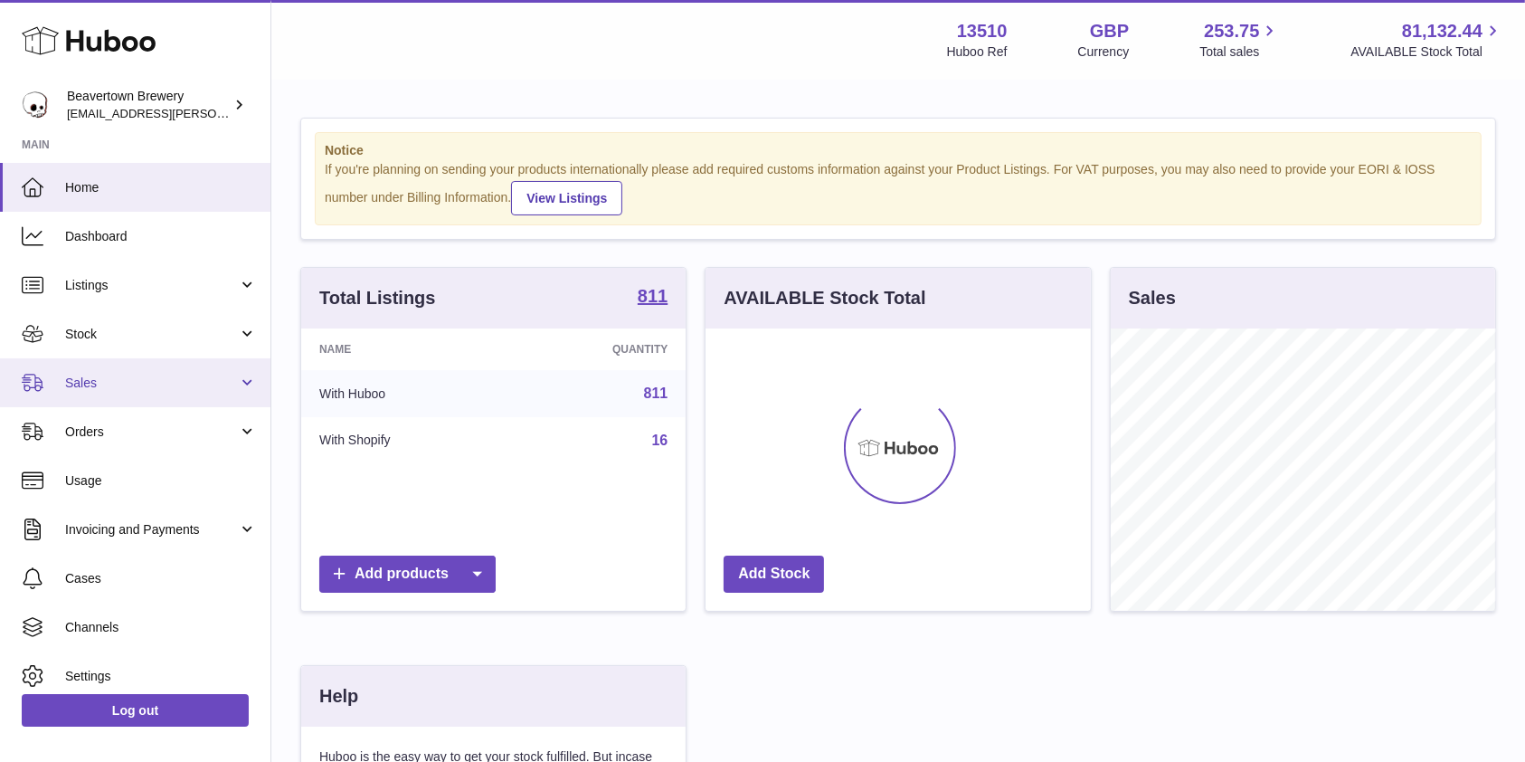
click at [213, 372] on link "Sales" at bounding box center [135, 382] width 270 height 49
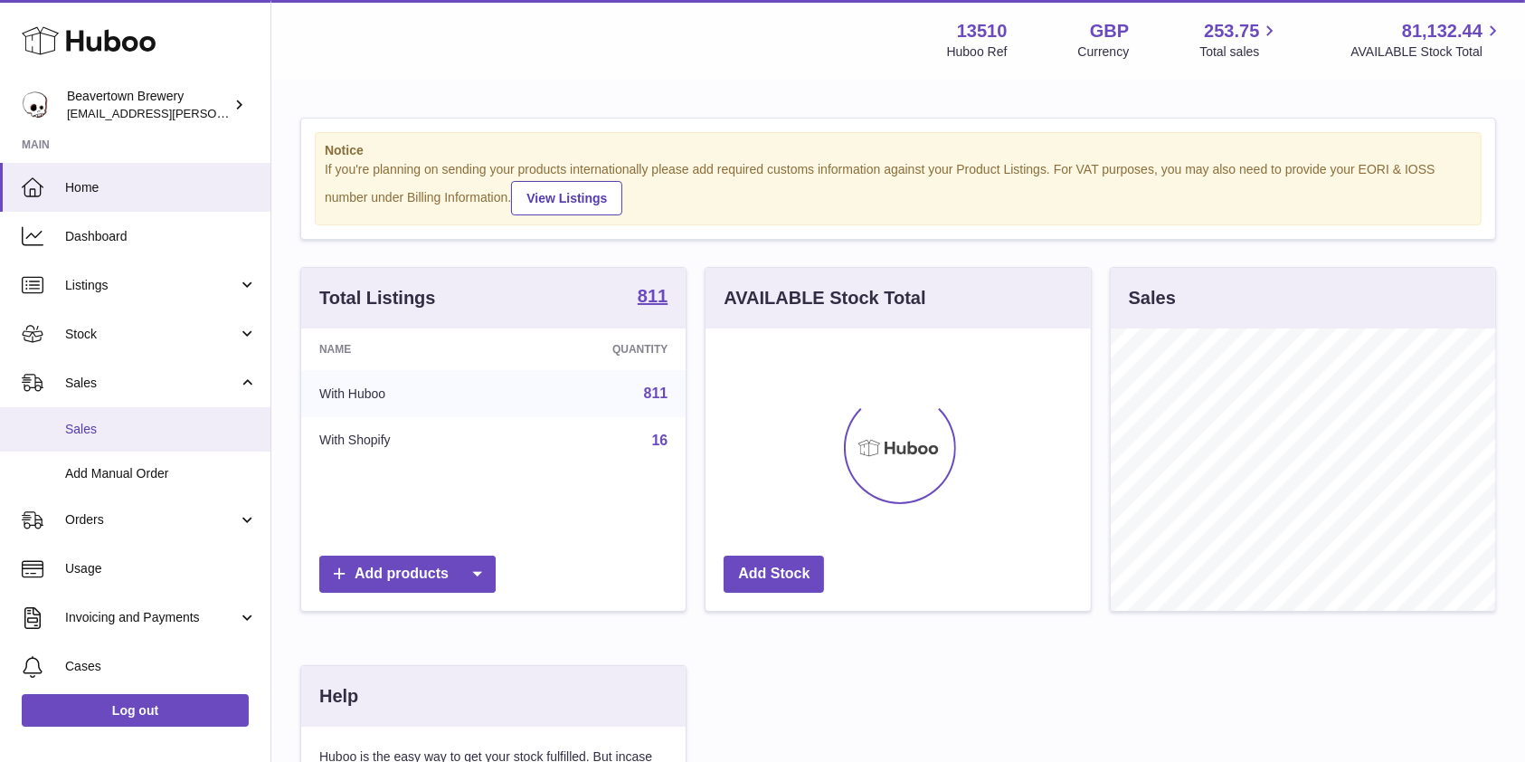
click at [156, 440] on link "Sales" at bounding box center [135, 429] width 270 height 44
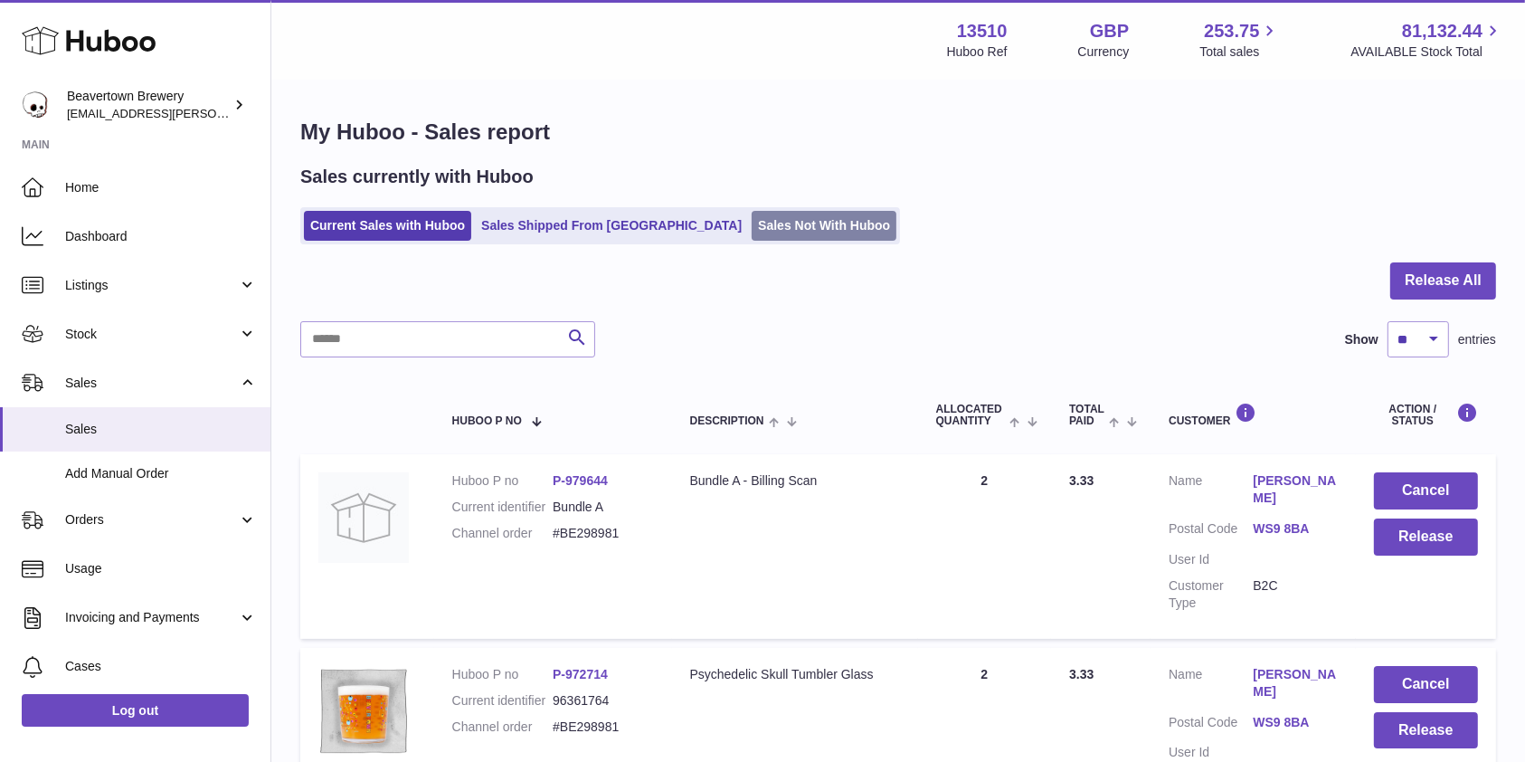
click at [752, 238] on link "Sales Not With Huboo" at bounding box center [824, 226] width 145 height 30
